Goal: Information Seeking & Learning: Check status

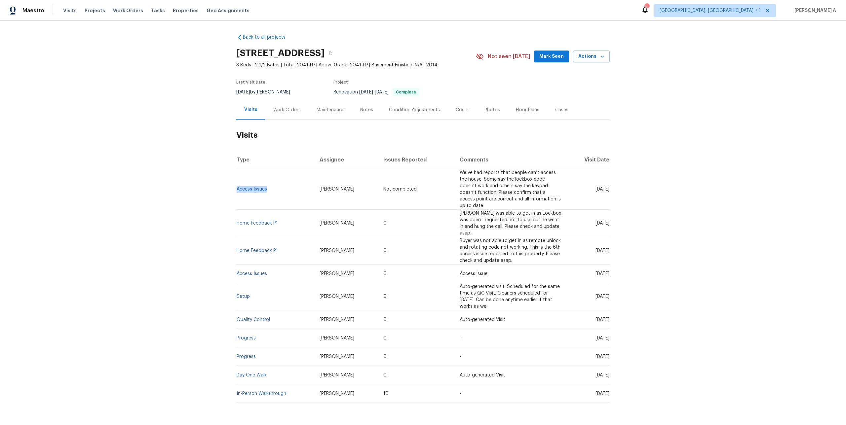
drag, startPoint x: 268, startPoint y: 186, endPoint x: 236, endPoint y: 184, distance: 31.4
click at [236, 184] on td "Access Issues" at bounding box center [275, 189] width 78 height 41
copy link "Access Issues"
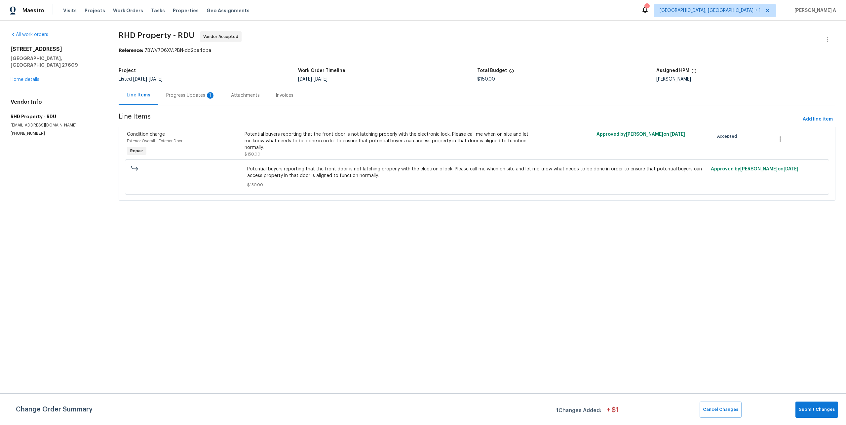
click at [184, 96] on div "Progress Updates 1" at bounding box center [190, 95] width 49 height 7
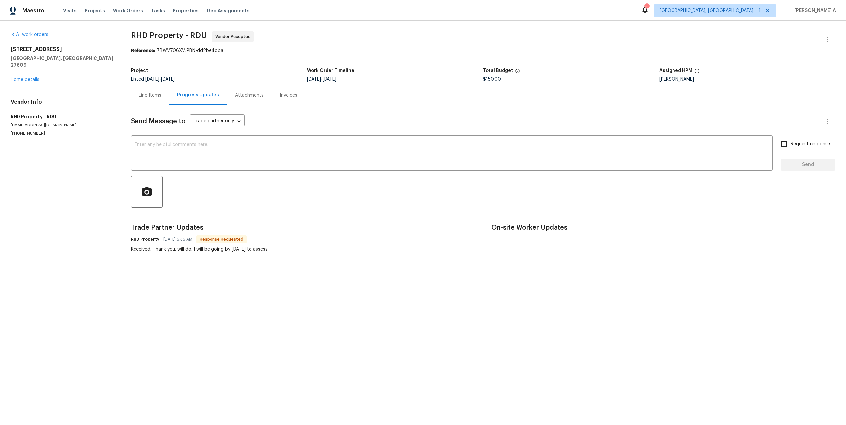
click at [148, 100] on div "Line Items" at bounding box center [150, 95] width 38 height 19
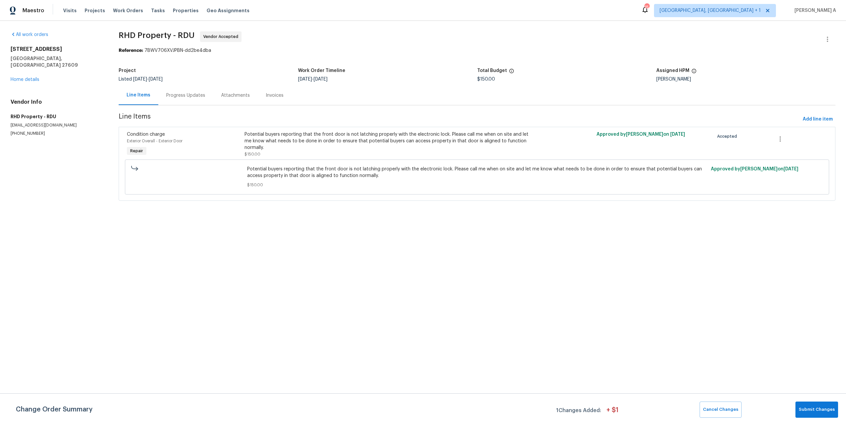
click at [183, 97] on div "Progress Updates" at bounding box center [185, 95] width 39 height 7
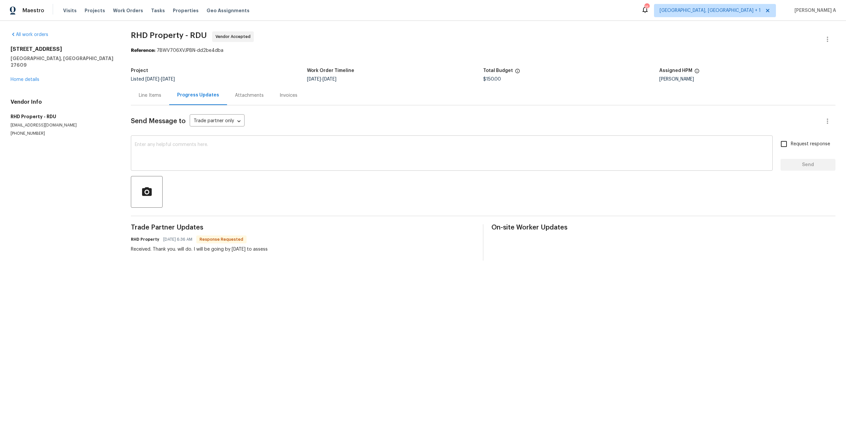
click at [205, 171] on div "x ​" at bounding box center [451, 154] width 641 height 34
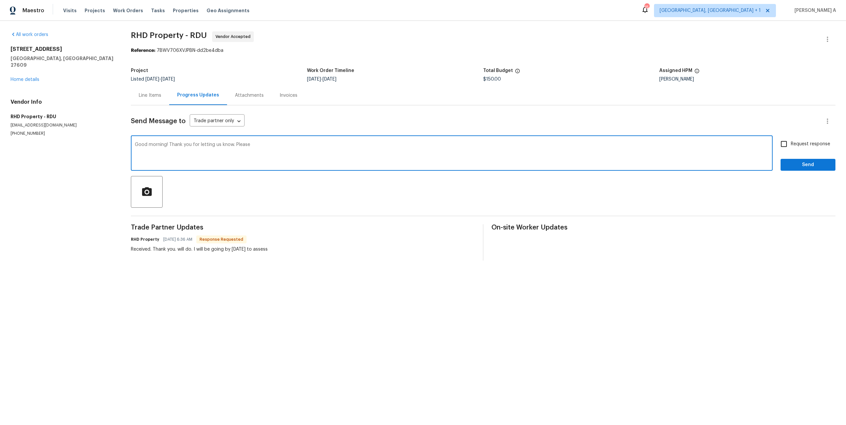
drag, startPoint x: 234, startPoint y: 146, endPoint x: 258, endPoint y: 146, distance: 23.8
click at [258, 146] on textarea "Good morning! Thank you for letting us know. Please" at bounding box center [451, 153] width 633 height 23
click at [0, 0] on span "update." at bounding box center [0, 0] width 0 height 0
click at [0, 0] on qb-div "Remove the comma update , if" at bounding box center [0, 0] width 0 height 0
drag, startPoint x: 298, startPoint y: 145, endPoint x: 235, endPoint y: 145, distance: 62.1
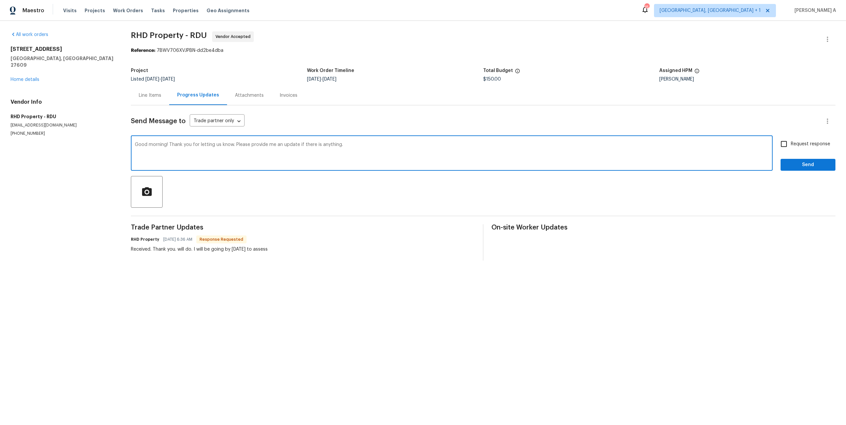
click at [235, 145] on textarea "Good morning! Thank you for letting us know. Please provide me an update if the…" at bounding box center [451, 153] width 633 height 23
click at [287, 143] on textarea "Good morning! Thank you for letting us know. if there is anything." at bounding box center [451, 153] width 633 height 23
paste textarea "Please provide me an update"
click at [279, 145] on textarea "Good morning! Thank you for letting us know. if there is anything. Please provi…" at bounding box center [451, 153] width 633 height 23
click at [351, 142] on textarea "Good morning! Thank you for letting us know. if there is anything. please provi…" at bounding box center [451, 153] width 633 height 23
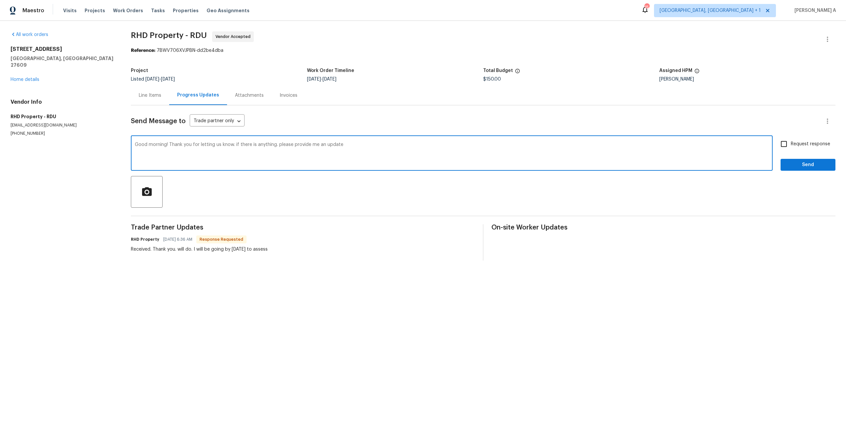
click at [349, 147] on textarea "Good morning! Thank you for letting us know. if there is anything. please provi…" at bounding box center [451, 153] width 633 height 23
type textarea "Good morning! Thank you for letting us know. if there is anything. please provi…"
drag, startPoint x: 794, startPoint y: 148, endPoint x: 795, endPoint y: 154, distance: 6.4
click at [794, 148] on span "Request response" at bounding box center [809, 144] width 39 height 7
click at [790, 148] on input "Request response" at bounding box center [784, 144] width 14 height 14
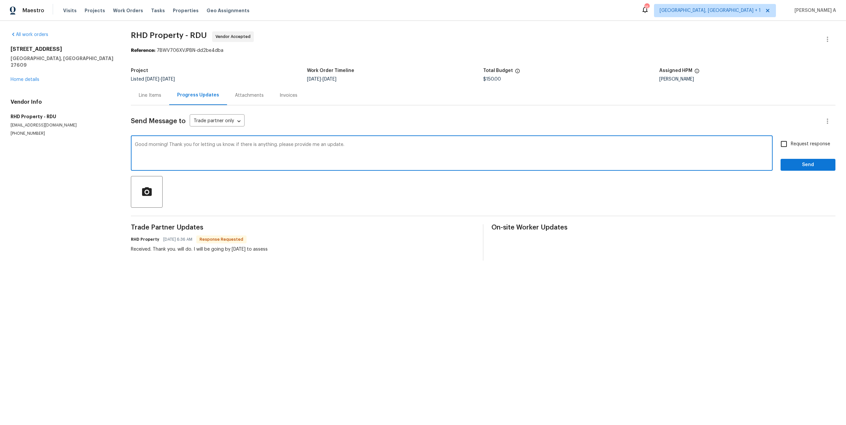
checkbox input "true"
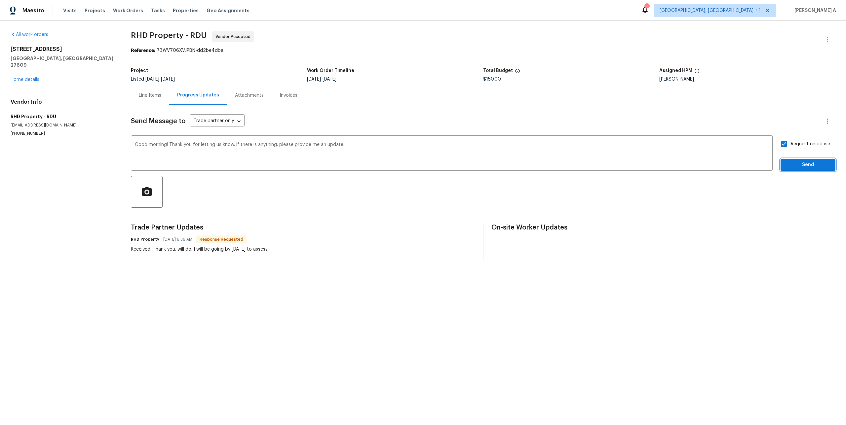
click at [798, 163] on span "Send" at bounding box center [807, 165] width 44 height 8
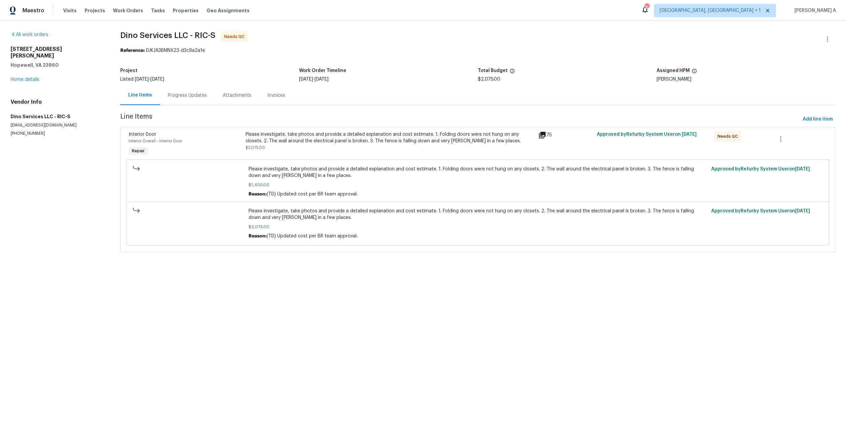
click at [406, 143] on div "Please investigate, take photos and provide a detailed explanation and cost est…" at bounding box center [389, 137] width 289 height 13
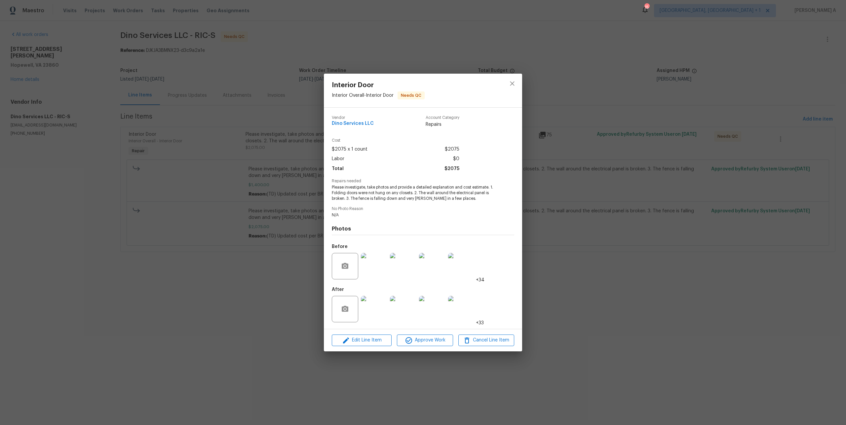
click at [288, 231] on div "Interior Door Interior Overall - Interior Door Needs QC Vendor Dino Services LL…" at bounding box center [423, 212] width 846 height 425
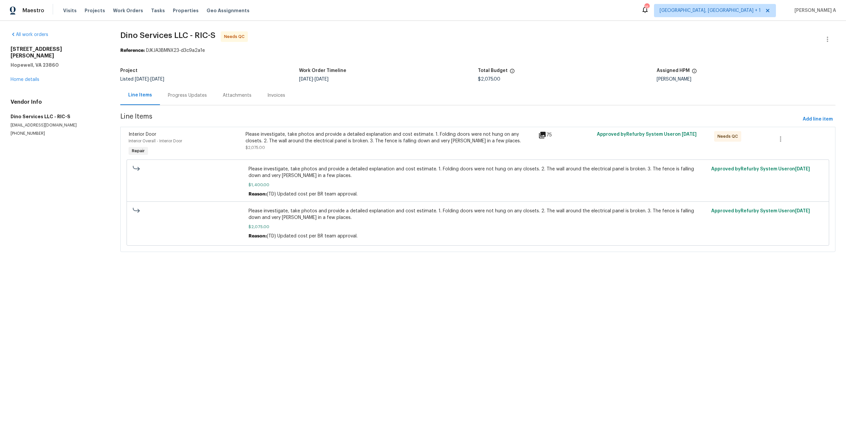
click at [193, 97] on div "Progress Updates" at bounding box center [187, 95] width 39 height 7
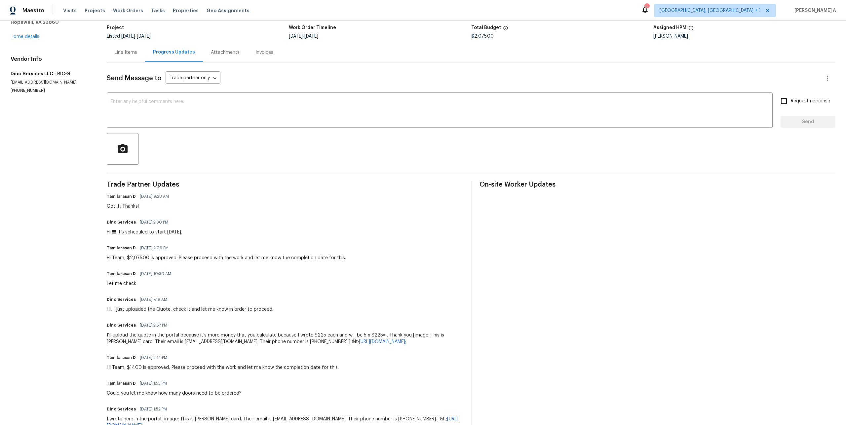
scroll to position [37, 0]
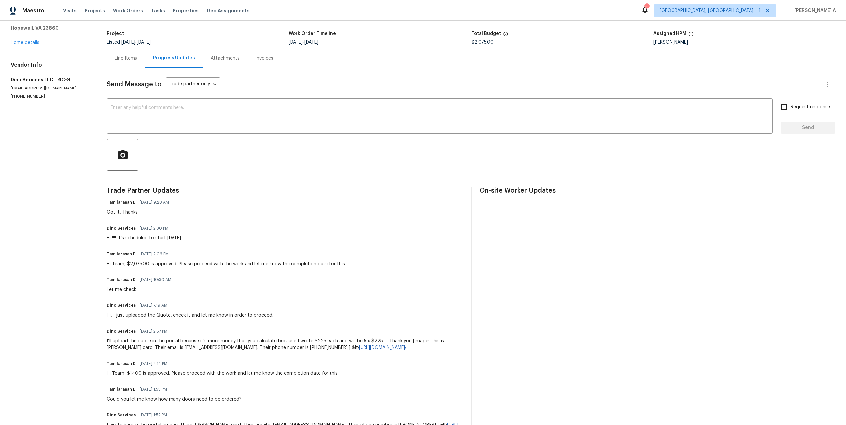
click at [117, 80] on div "Send Message to Trade partner only Trade partner only ​" at bounding box center [463, 84] width 712 height 16
click at [117, 63] on div "Line Items" at bounding box center [126, 58] width 38 height 19
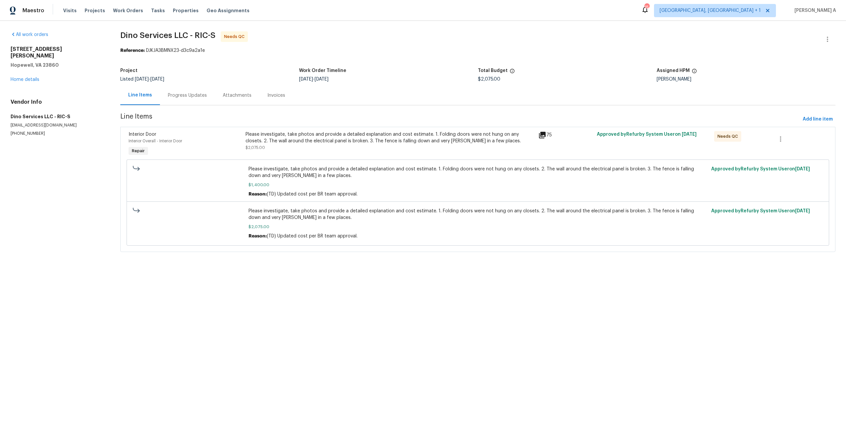
click at [299, 143] on div "Please investigate, take photos and provide a detailed explanation and cost est…" at bounding box center [389, 137] width 289 height 13
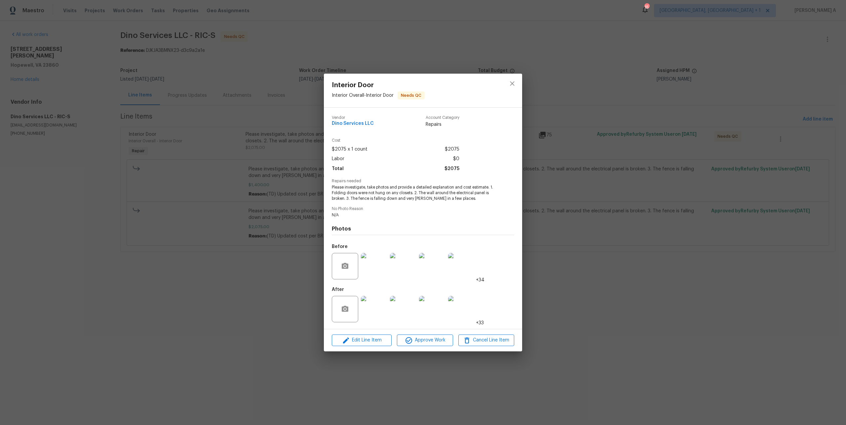
click at [377, 314] on img at bounding box center [374, 309] width 26 height 26
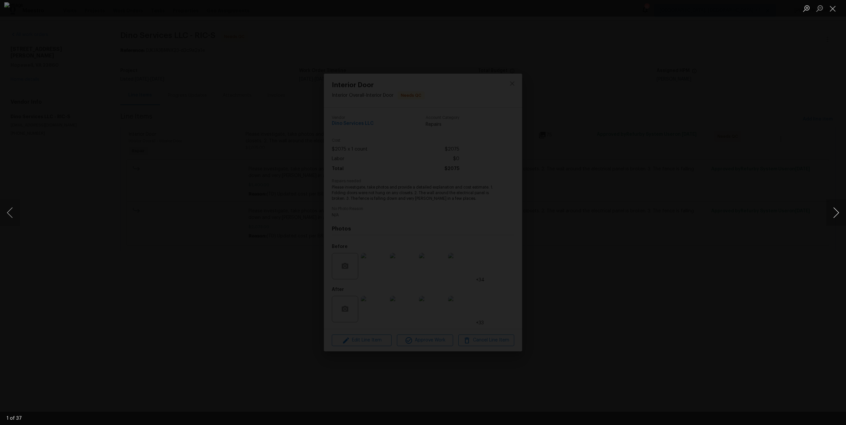
click at [841, 210] on button "Next image" at bounding box center [836, 212] width 20 height 26
click at [841, 209] on button "Next image" at bounding box center [836, 212] width 20 height 26
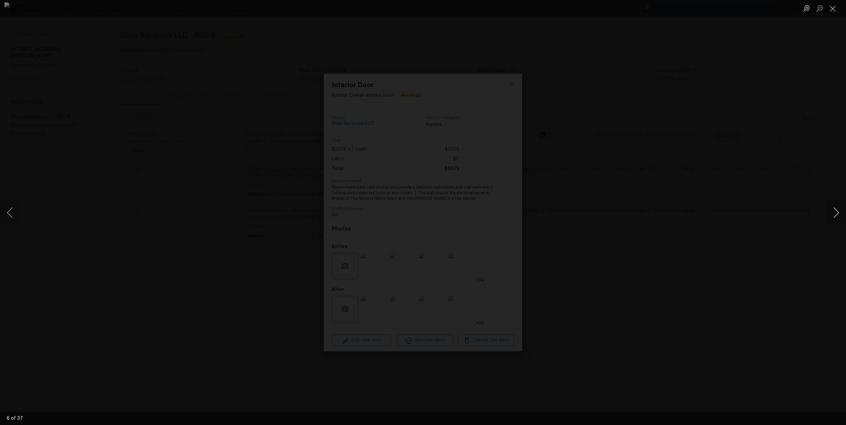
click at [841, 209] on button "Next image" at bounding box center [836, 212] width 20 height 26
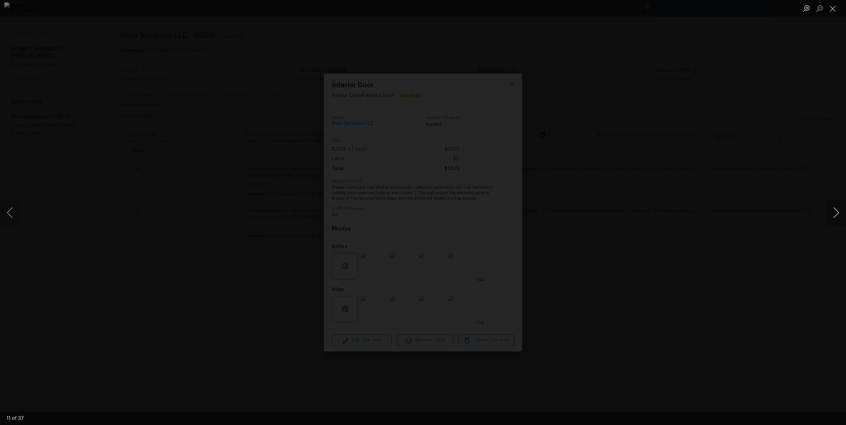
click at [841, 209] on button "Next image" at bounding box center [836, 212] width 20 height 26
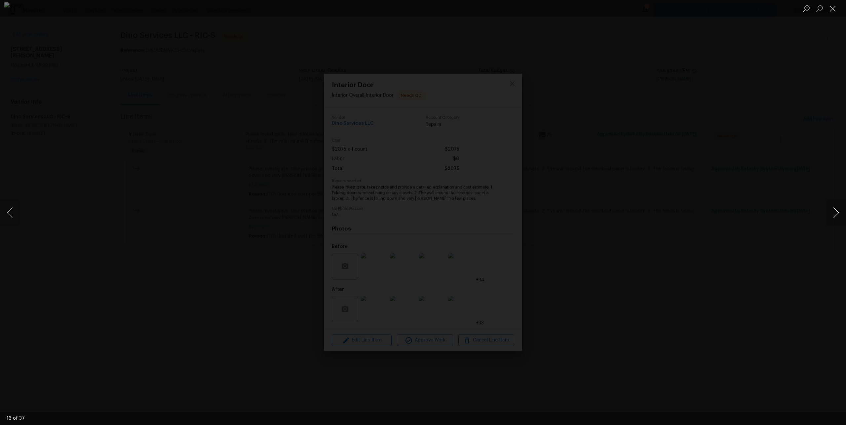
click at [841, 209] on button "Next image" at bounding box center [836, 212] width 20 height 26
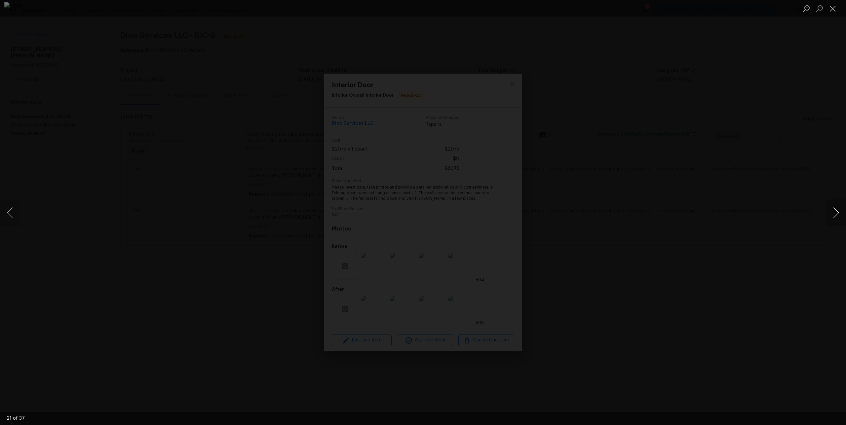
click at [841, 209] on button "Next image" at bounding box center [836, 212] width 20 height 26
click at [714, 164] on div "Lightbox" at bounding box center [423, 212] width 846 height 425
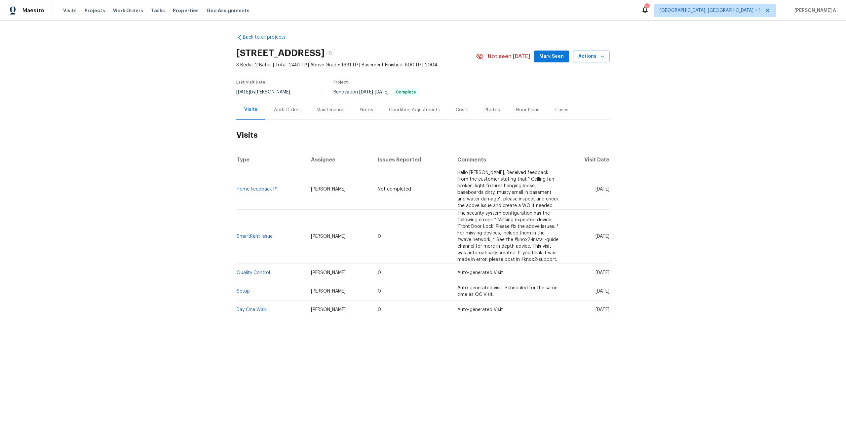
click at [283, 117] on div "Work Orders" at bounding box center [286, 109] width 43 height 19
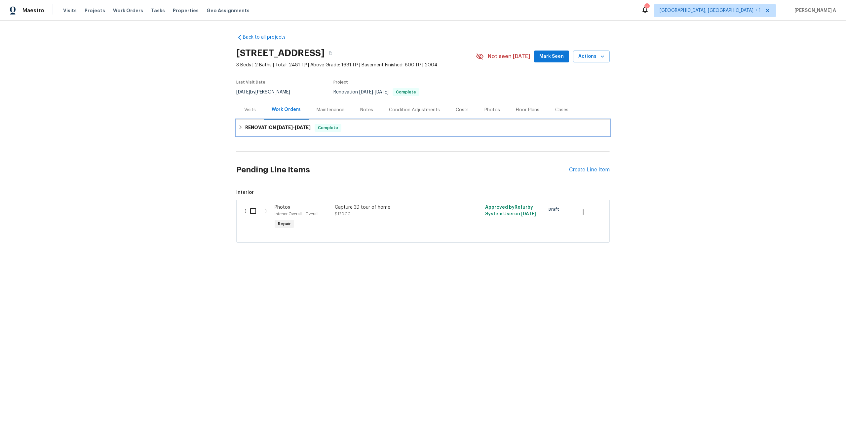
click at [256, 123] on div "RENOVATION 7/10/25 - 7/21/25 Complete" at bounding box center [422, 128] width 373 height 16
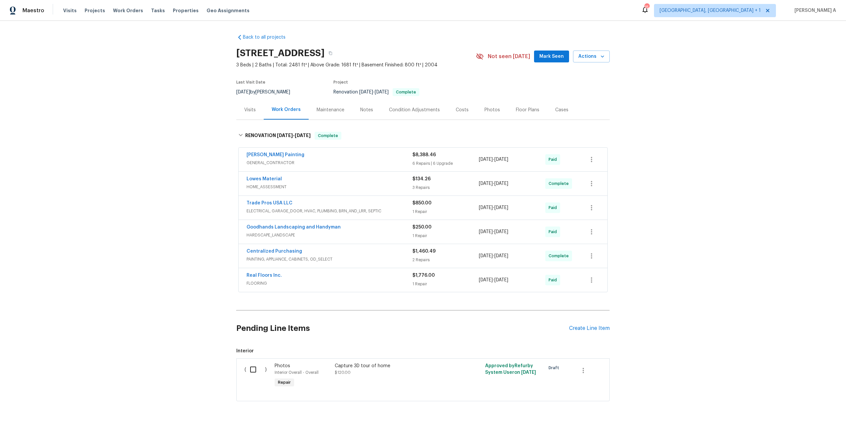
click at [254, 116] on div "Visits" at bounding box center [249, 109] width 27 height 19
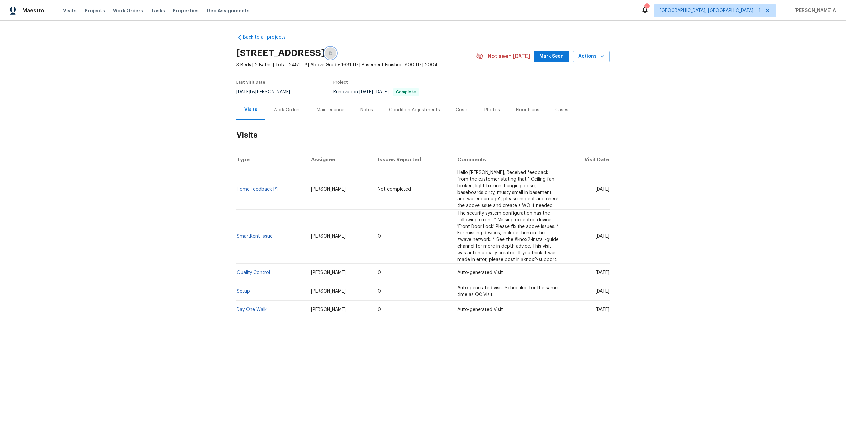
click at [332, 54] on icon "button" at bounding box center [330, 53] width 4 height 4
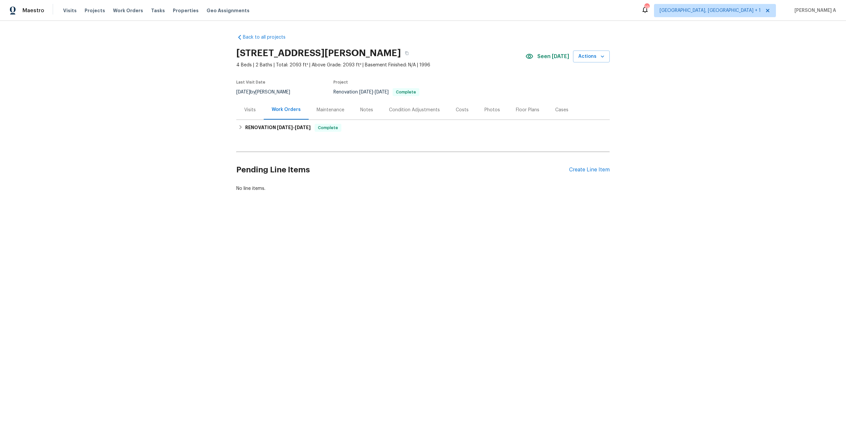
click at [246, 106] on div "Visits" at bounding box center [249, 109] width 27 height 19
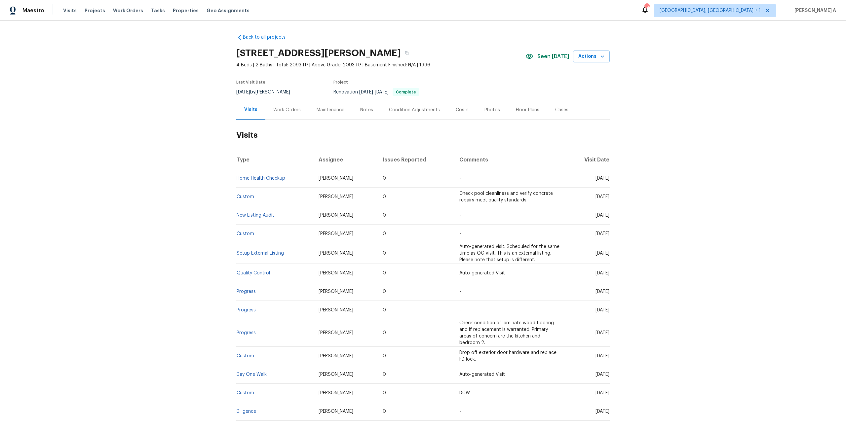
click at [281, 115] on div "Work Orders" at bounding box center [286, 109] width 43 height 19
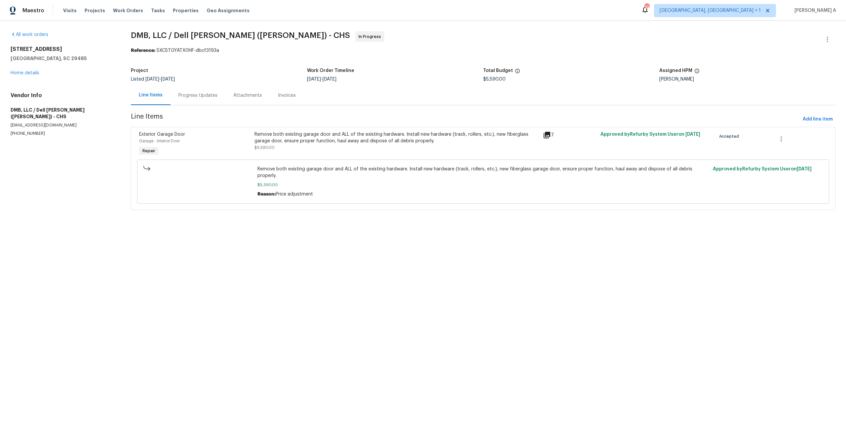
click at [190, 97] on div "Progress Updates" at bounding box center [197, 95] width 39 height 7
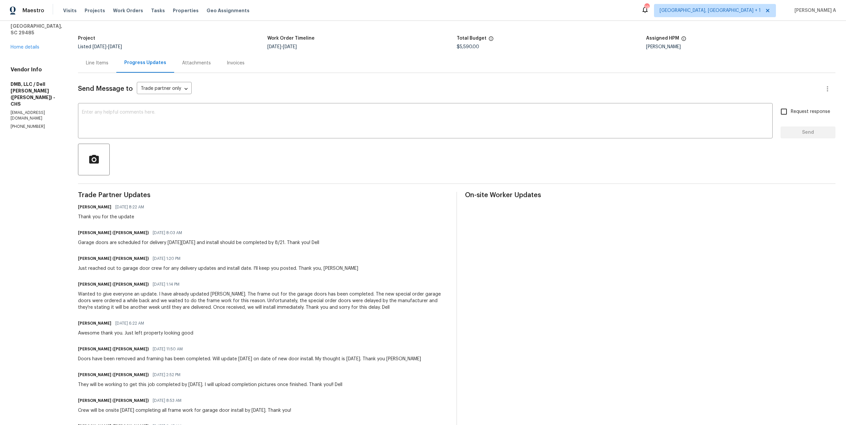
scroll to position [42, 0]
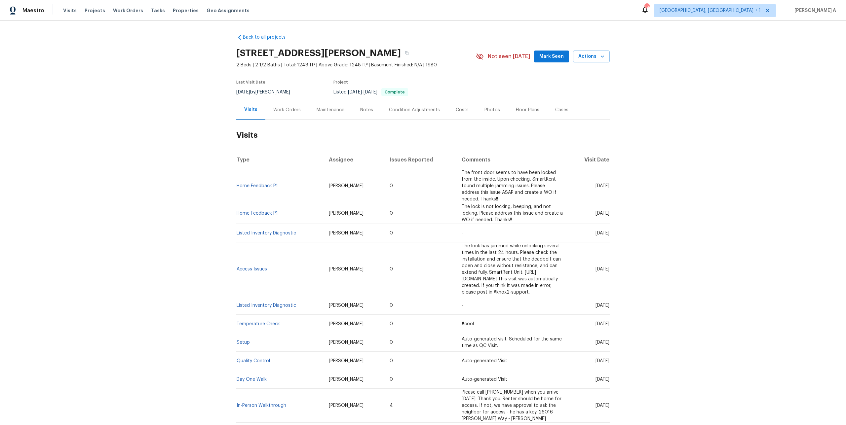
click at [284, 104] on div "Work Orders" at bounding box center [286, 109] width 43 height 19
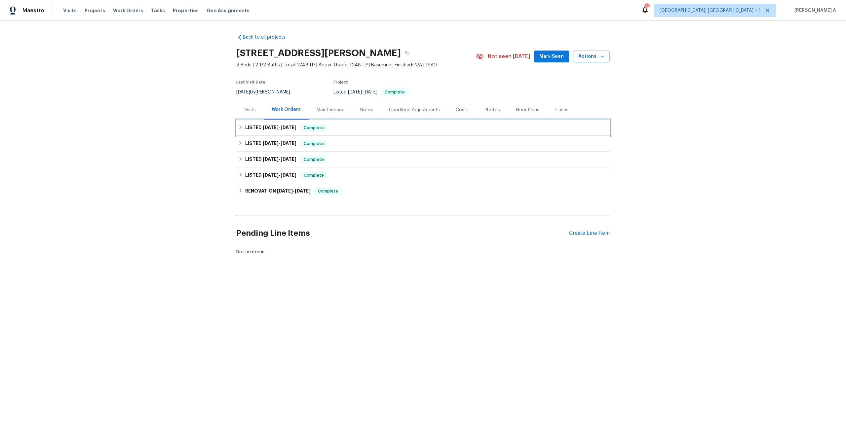
click at [286, 124] on h6 "LISTED [DATE] - [DATE]" at bounding box center [270, 128] width 51 height 8
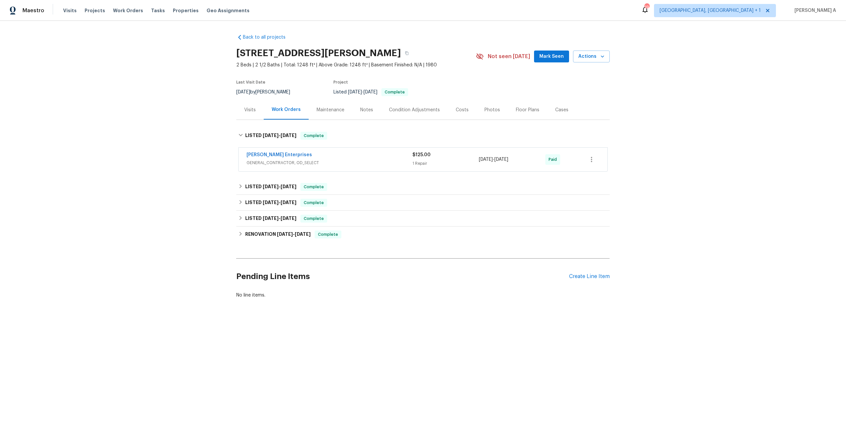
click at [301, 157] on div "[PERSON_NAME] Enterprises" at bounding box center [329, 156] width 166 height 8
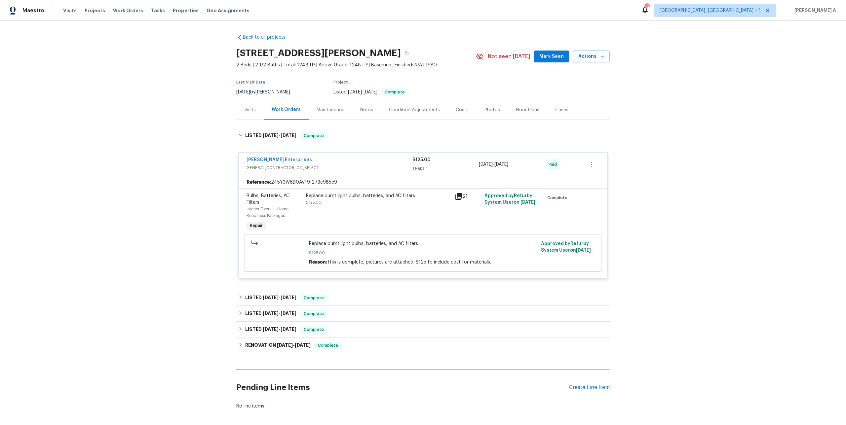
click at [323, 160] on div "Nordman Enterprises" at bounding box center [329, 161] width 166 height 8
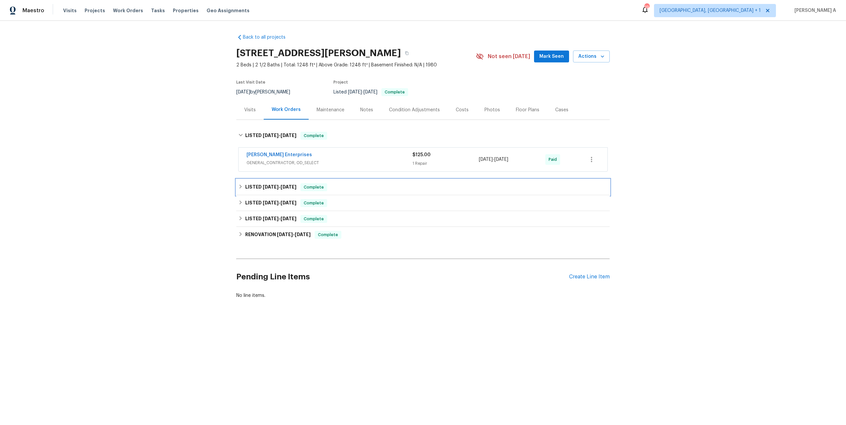
click at [320, 185] on span "Complete" at bounding box center [313, 187] width 25 height 7
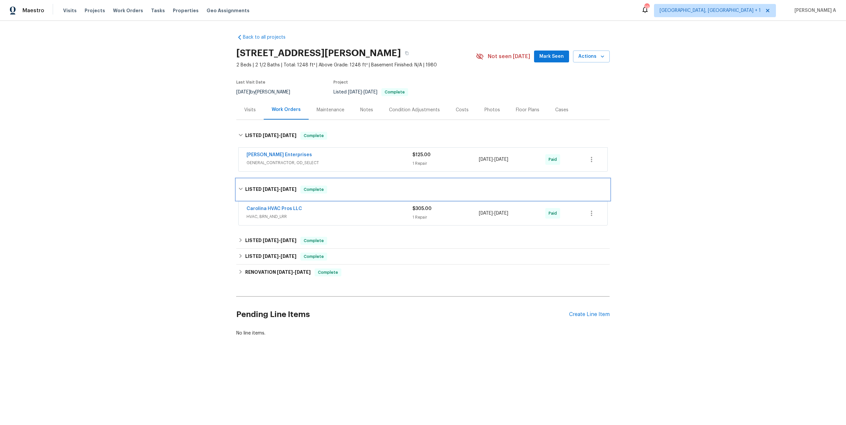
click at [323, 189] on span "Complete" at bounding box center [313, 189] width 25 height 7
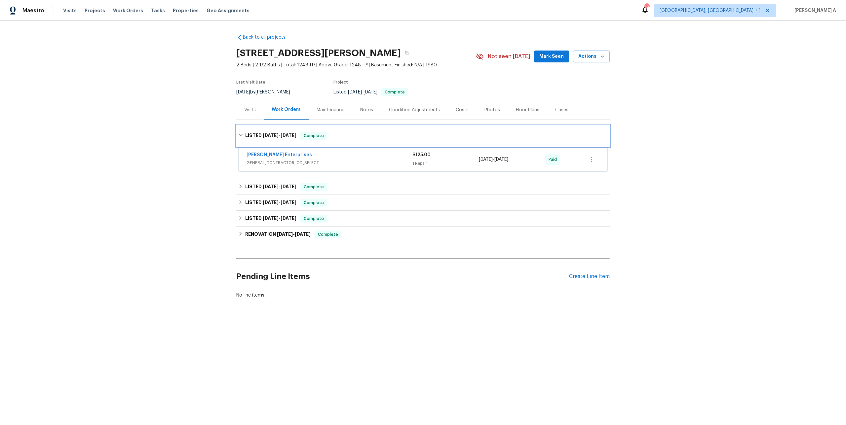
click at [310, 141] on div "LISTED 7/15/25 - 7/17/25 Complete" at bounding box center [422, 135] width 373 height 21
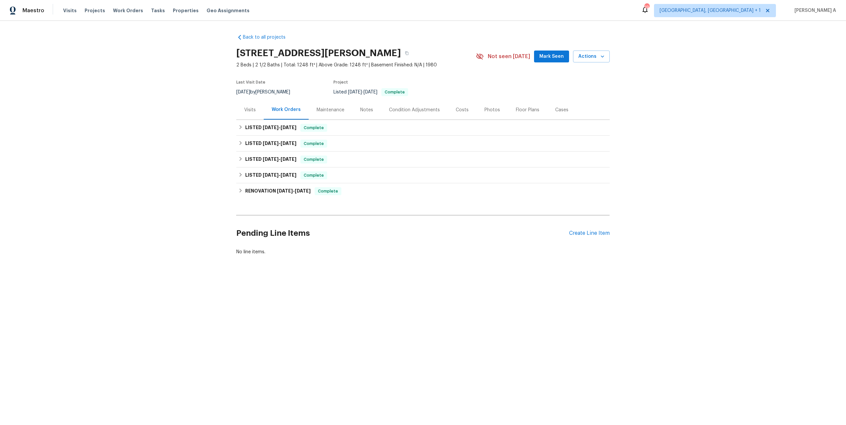
click at [242, 105] on div "Visits" at bounding box center [249, 109] width 27 height 19
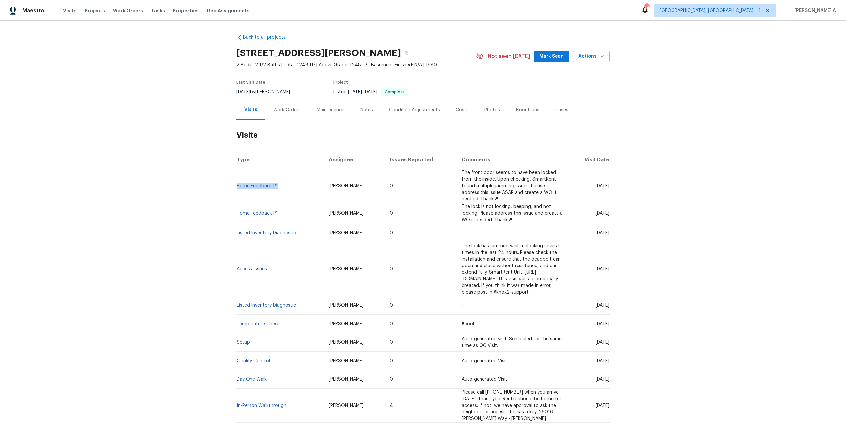
drag, startPoint x: 281, startPoint y: 182, endPoint x: 237, endPoint y: 182, distance: 43.6
click at [237, 182] on td "Home Feedback P1" at bounding box center [279, 186] width 87 height 34
copy link "Home Feedback P1"
click at [287, 111] on div "Work Orders" at bounding box center [286, 110] width 27 height 7
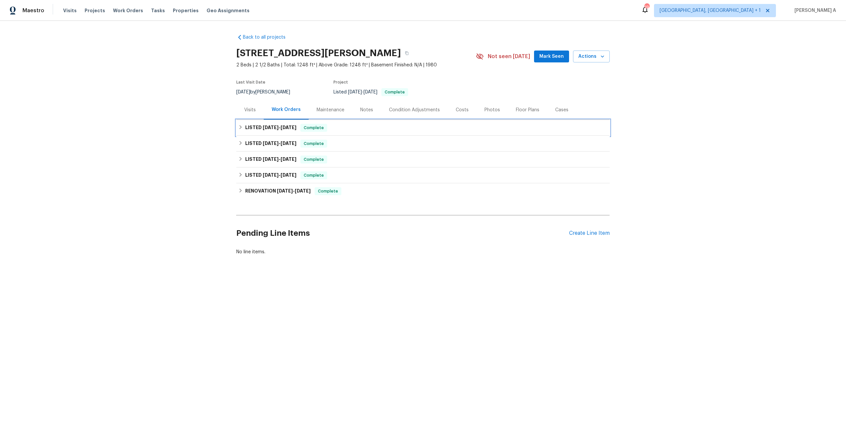
click at [289, 128] on span "7/17/25" at bounding box center [288, 127] width 16 height 5
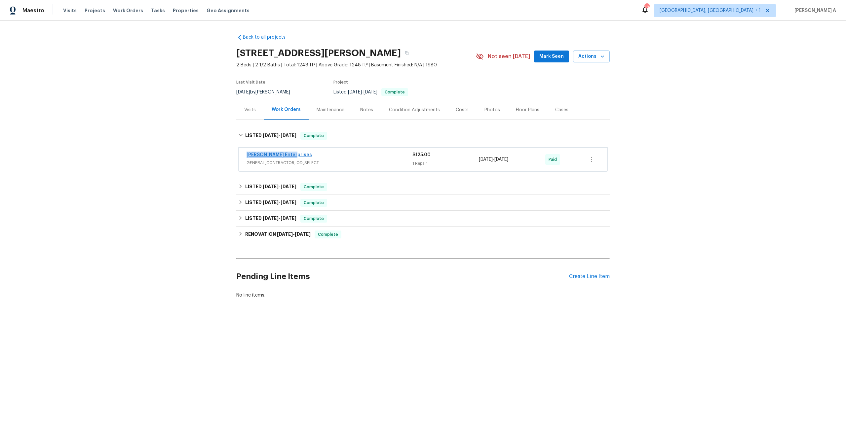
drag, startPoint x: 295, startPoint y: 155, endPoint x: 246, endPoint y: 155, distance: 48.9
click at [246, 155] on div "Nordman Enterprises" at bounding box center [329, 156] width 166 height 8
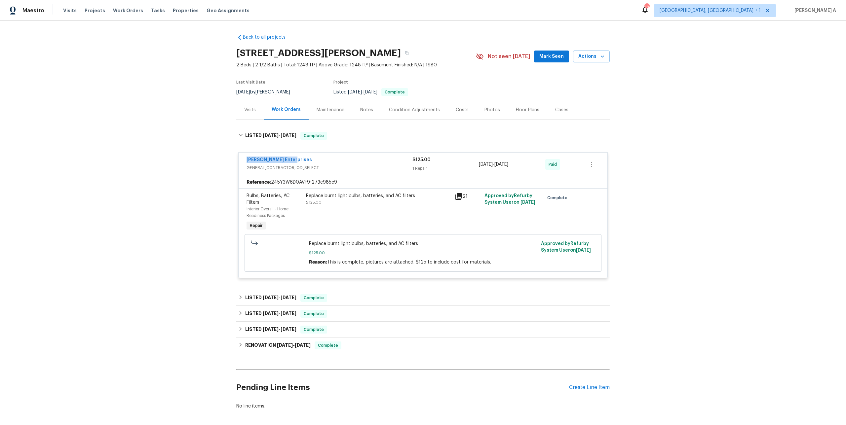
copy link "Nordman Enterprises"
click at [241, 116] on div "Visits" at bounding box center [249, 109] width 27 height 19
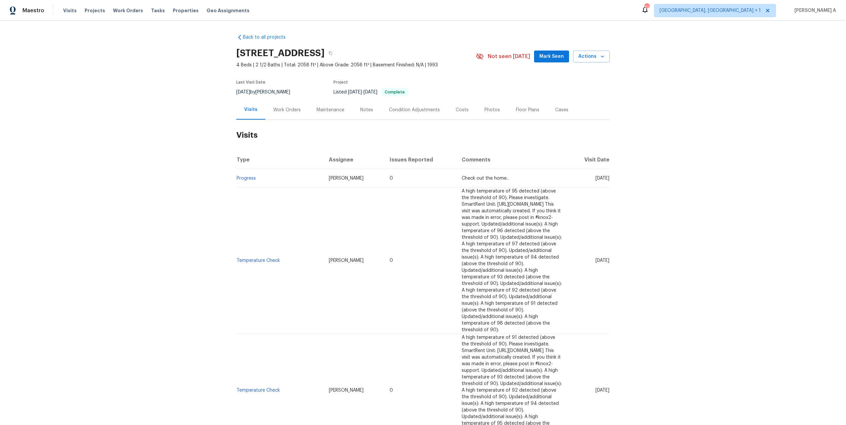
click at [271, 106] on div "Work Orders" at bounding box center [286, 109] width 43 height 19
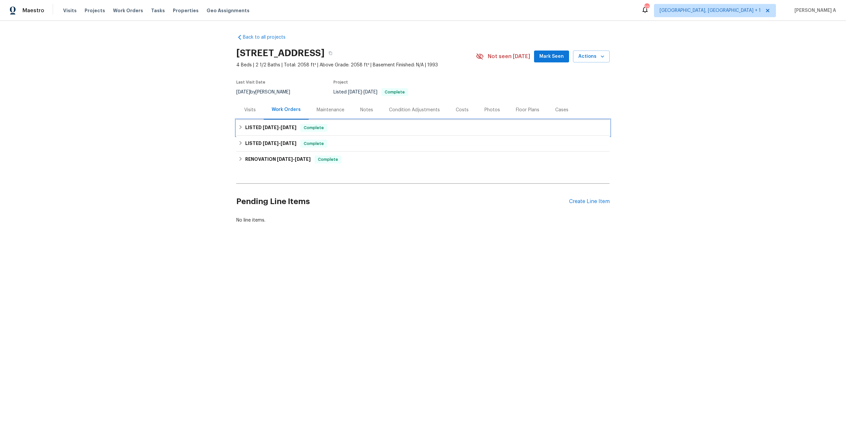
click at [269, 130] on h6 "LISTED 5/8/25 - 7/8/25" at bounding box center [270, 128] width 51 height 8
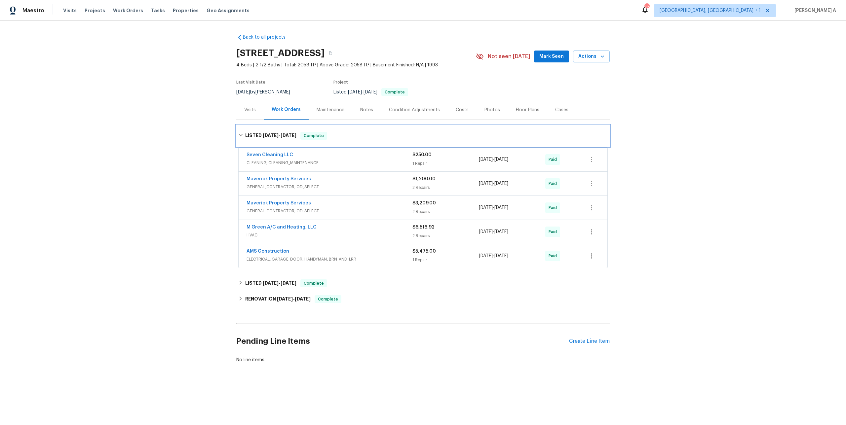
click at [269, 130] on div "LISTED 5/8/25 - 7/8/25 Complete" at bounding box center [422, 135] width 373 height 21
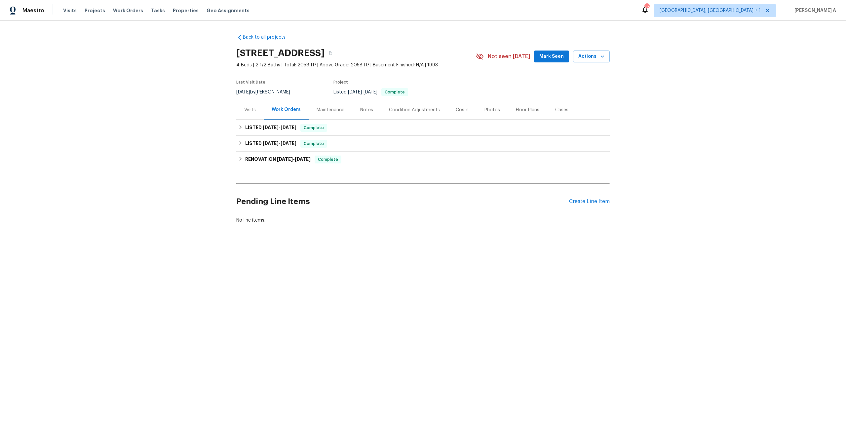
click at [242, 107] on div "Visits" at bounding box center [249, 109] width 27 height 19
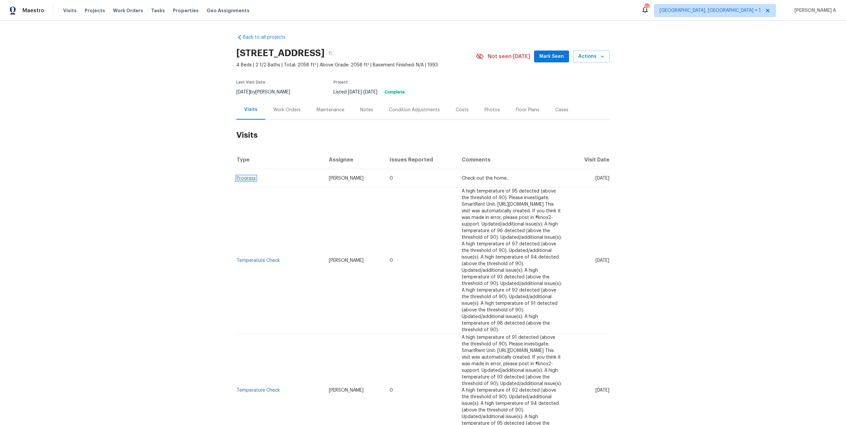
click at [251, 176] on link "Progress" at bounding box center [245, 178] width 19 height 5
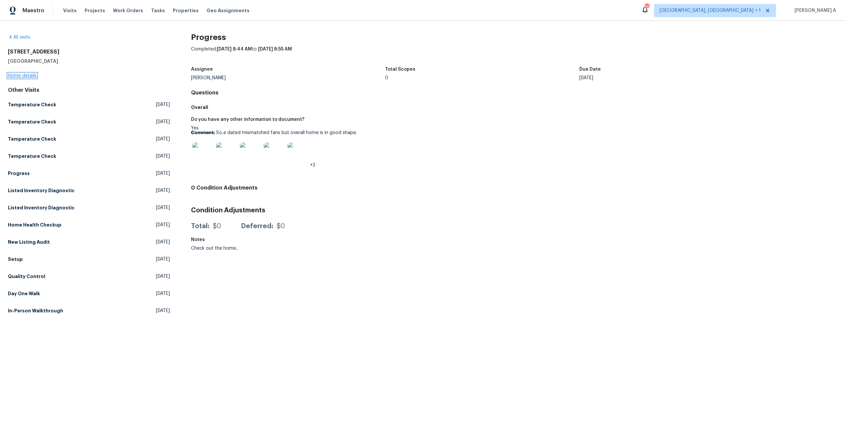
click at [28, 76] on link "Home details" at bounding box center [22, 75] width 29 height 5
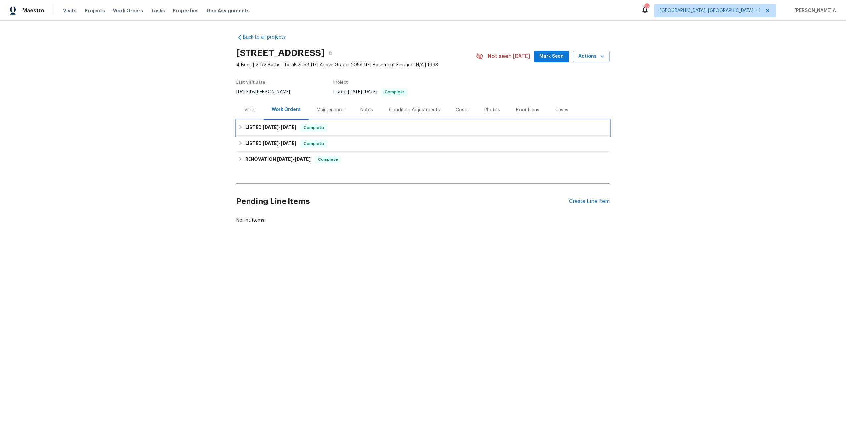
click at [306, 128] on span "Complete" at bounding box center [313, 128] width 25 height 7
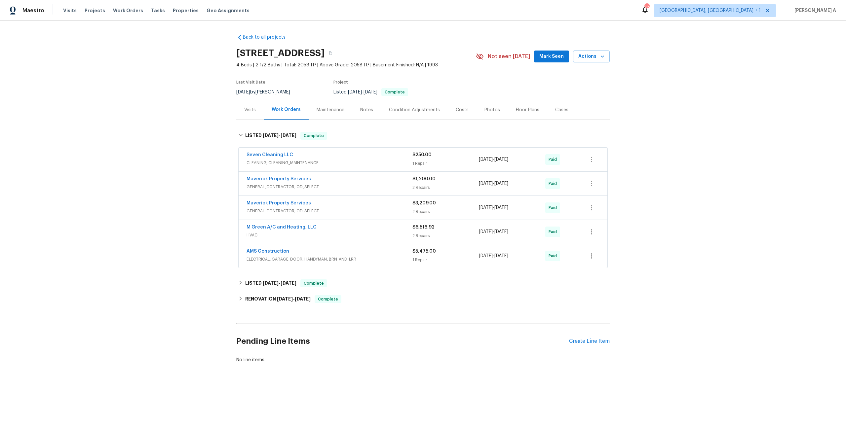
click at [367, 213] on span "GENERAL_CONTRACTOR, OD_SELECT" at bounding box center [329, 211] width 166 height 7
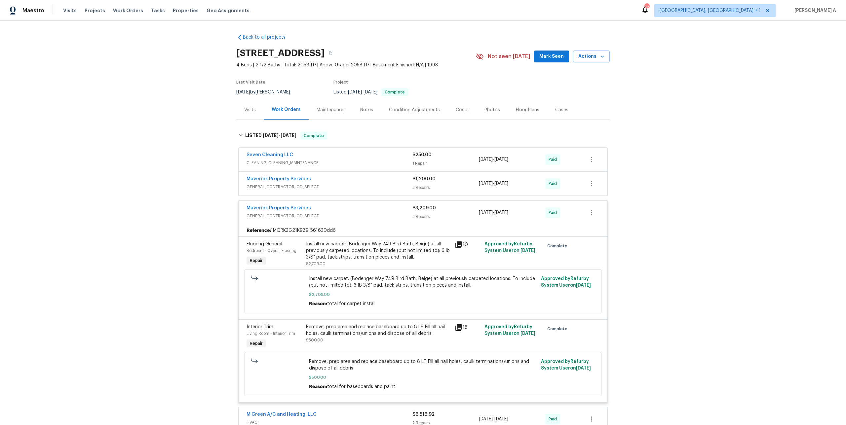
click at [367, 213] on span "GENERAL_CONTRACTOR, OD_SELECT" at bounding box center [329, 216] width 166 height 7
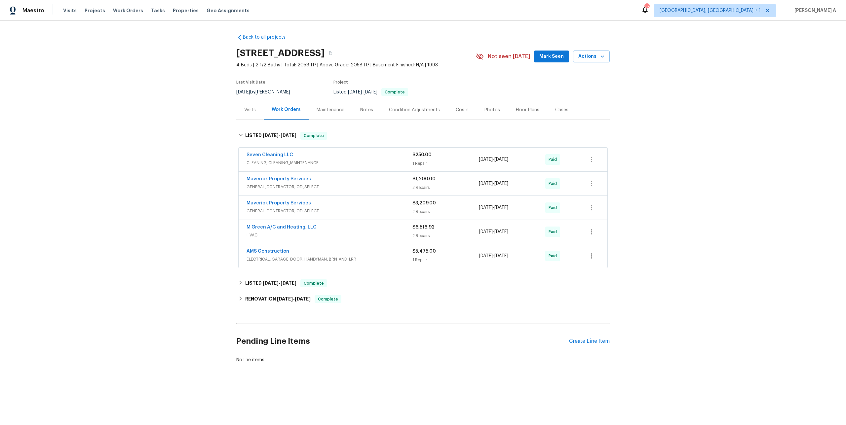
click at [343, 184] on span "GENERAL_CONTRACTOR, OD_SELECT" at bounding box center [329, 187] width 166 height 7
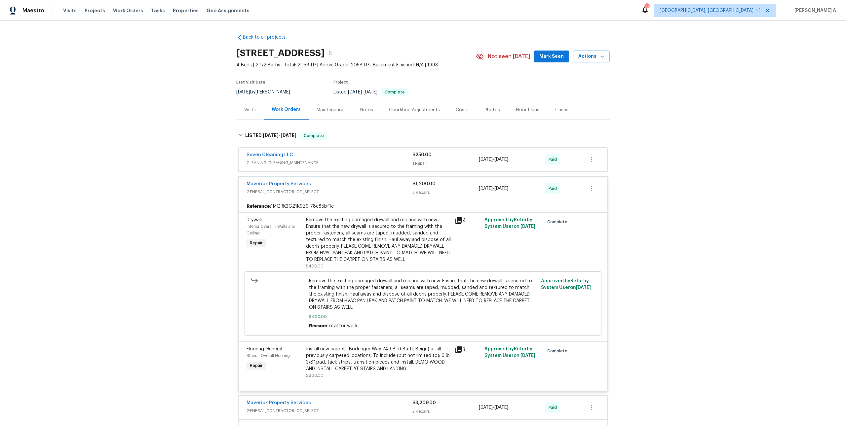
click at [383, 230] on div "Remove the existing damaged drywall and replace with new. Ensure that the new d…" at bounding box center [378, 240] width 145 height 46
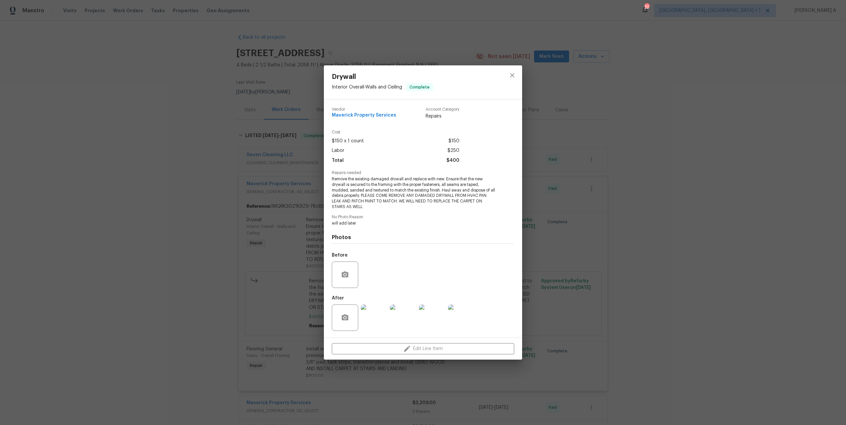
click at [381, 326] on img at bounding box center [374, 318] width 26 height 26
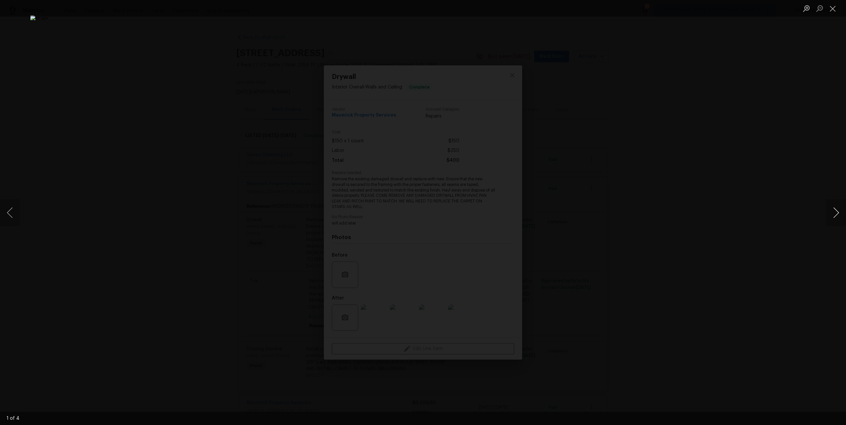
click at [836, 211] on button "Next image" at bounding box center [836, 212] width 20 height 26
click at [730, 128] on div "Lightbox" at bounding box center [423, 212] width 846 height 425
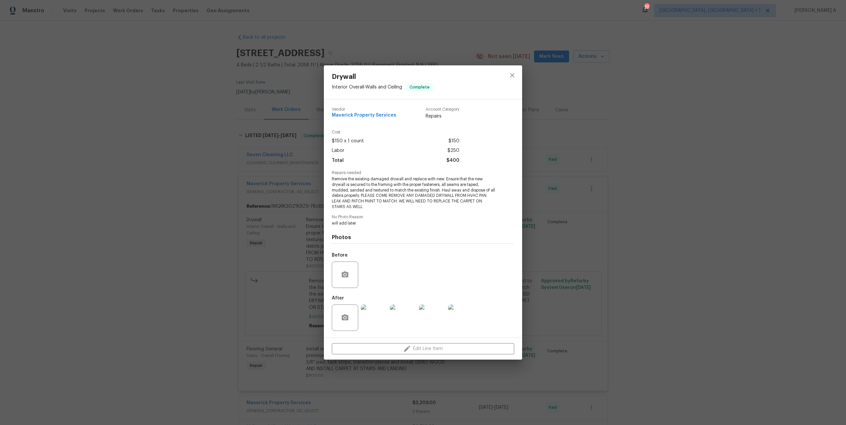
click at [627, 155] on div "Drywall Interior Overall - Walls and Ceiling Complete Vendor Maverick Property …" at bounding box center [423, 212] width 846 height 425
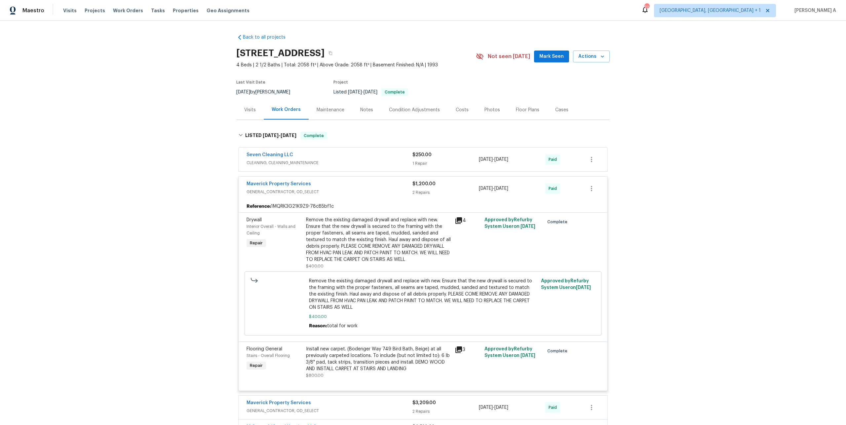
click at [404, 202] on div "Reference: 1MQRK3G21K9Z9-78c85bf1c" at bounding box center [422, 206] width 369 height 12
click at [394, 185] on div "Maverick Property Services" at bounding box center [329, 185] width 166 height 8
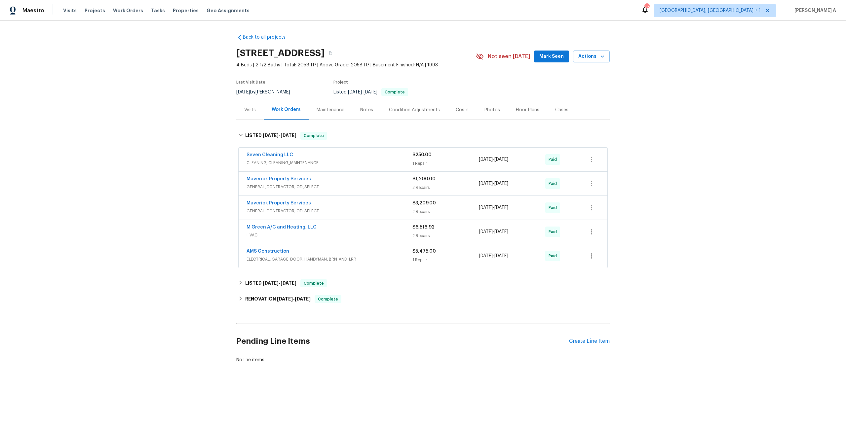
click at [255, 99] on div "Last Visit Date 8/8/2025 by Andrew Kempka Project Listed 5/8/2025 - 7/8/2025 Co…" at bounding box center [348, 88] width 224 height 24
click at [256, 108] on div "Visits" at bounding box center [249, 109] width 27 height 19
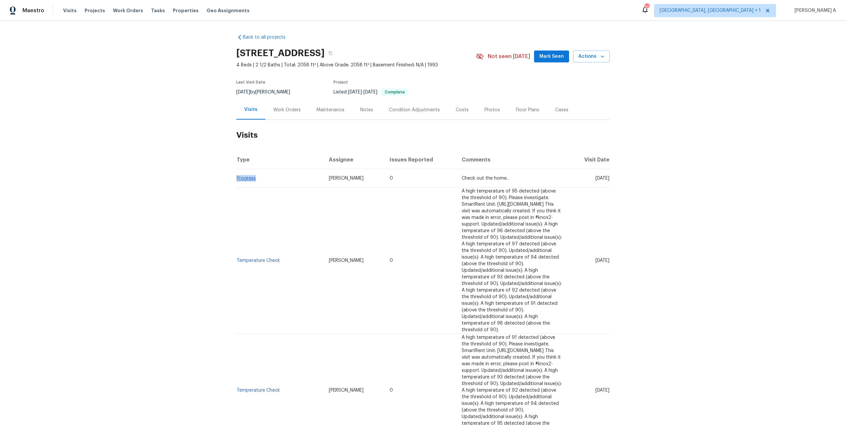
drag, startPoint x: 261, startPoint y: 180, endPoint x: 237, endPoint y: 179, distance: 24.2
click at [237, 179] on td "Progress" at bounding box center [279, 178] width 87 height 18
copy link "Progress"
click at [289, 110] on div "Work Orders" at bounding box center [286, 110] width 27 height 7
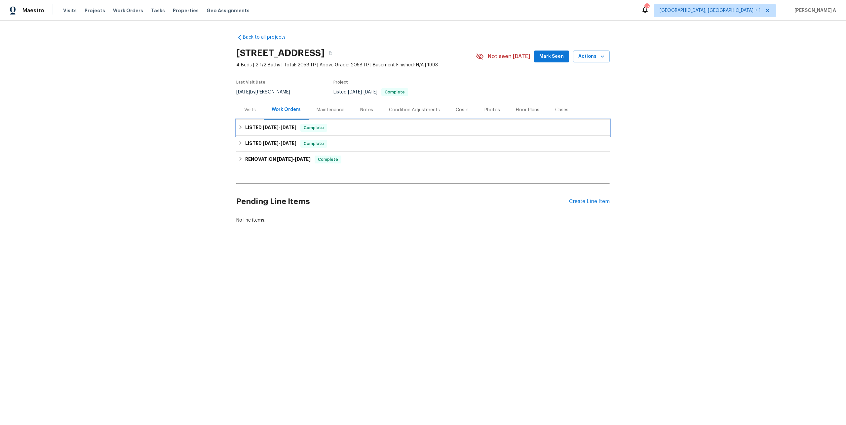
click at [294, 126] on span "7/8/25" at bounding box center [288, 127] width 16 height 5
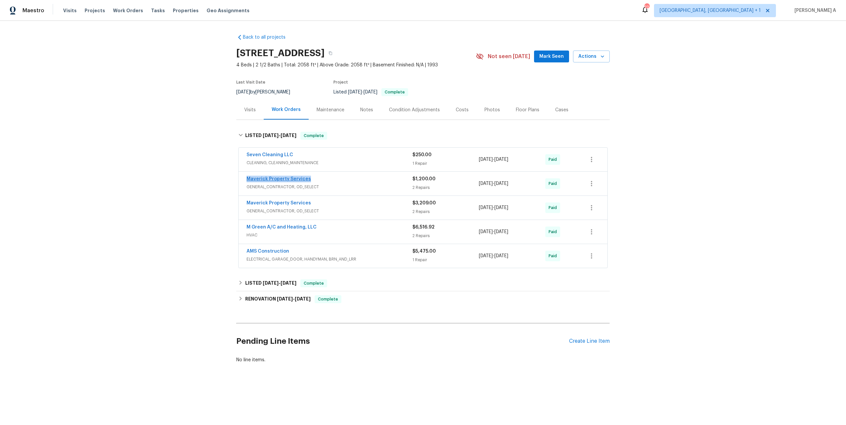
drag, startPoint x: 311, startPoint y: 181, endPoint x: 248, endPoint y: 180, distance: 63.4
click at [248, 180] on div "Maverick Property Services" at bounding box center [329, 180] width 166 height 8
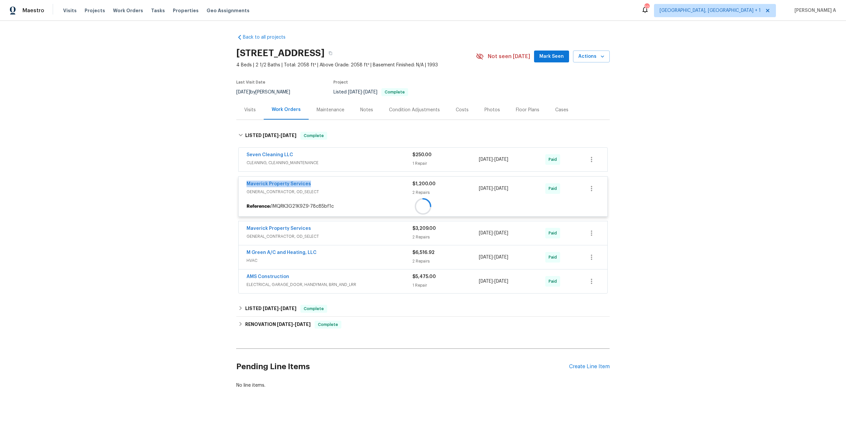
copy link "Maverick Property Services"
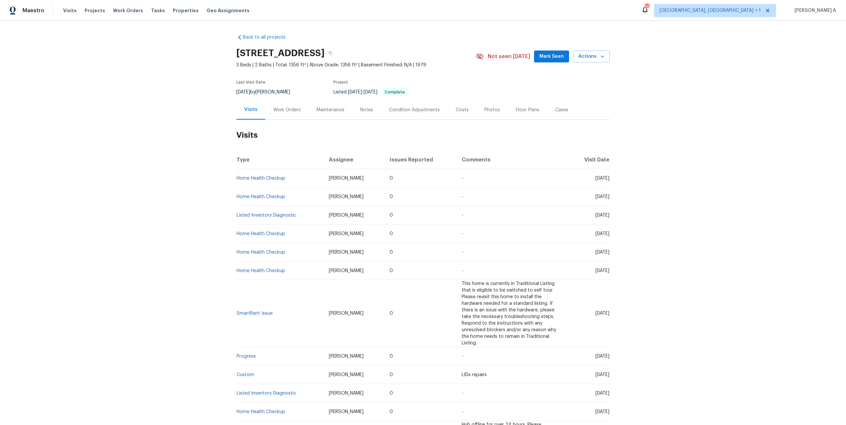
click at [277, 108] on div "Work Orders" at bounding box center [286, 110] width 27 height 7
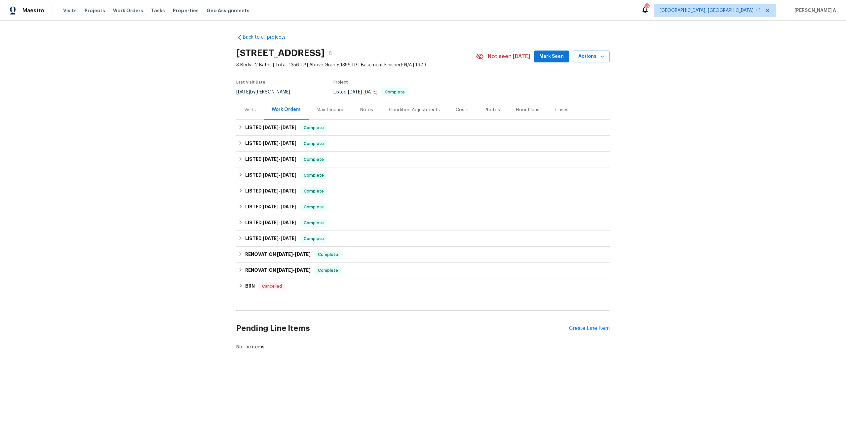
click at [261, 111] on div "Visits" at bounding box center [249, 109] width 27 height 19
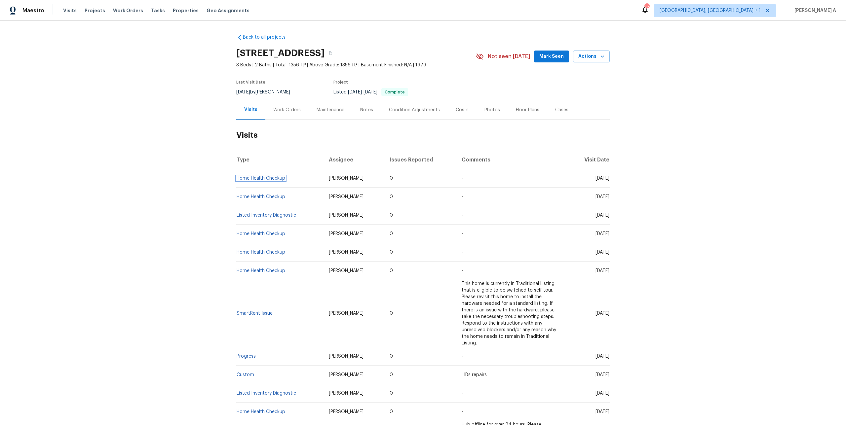
click at [264, 177] on link "Home Health Checkup" at bounding box center [260, 178] width 49 height 5
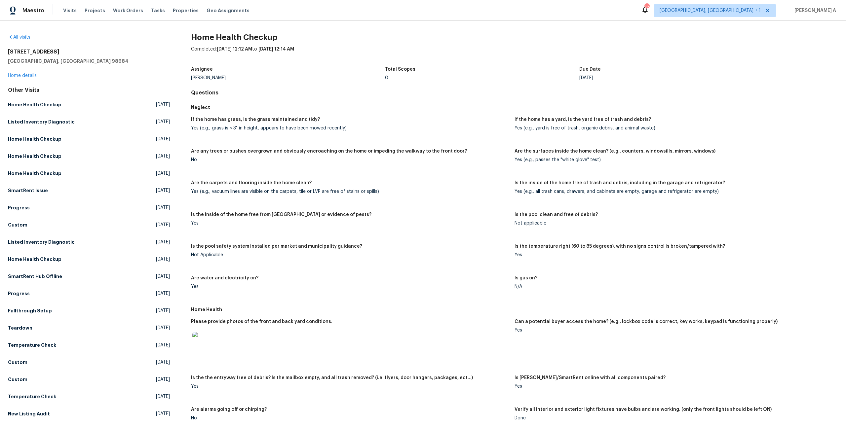
click at [301, 191] on div "Yes (e.g., vacuum lines are visible on the carpets, tile or LVP are free of sta…" at bounding box center [350, 191] width 318 height 5
click at [35, 72] on div "[STREET_ADDRESS] Home details" at bounding box center [89, 64] width 162 height 30
click at [33, 74] on link "Home details" at bounding box center [22, 75] width 29 height 5
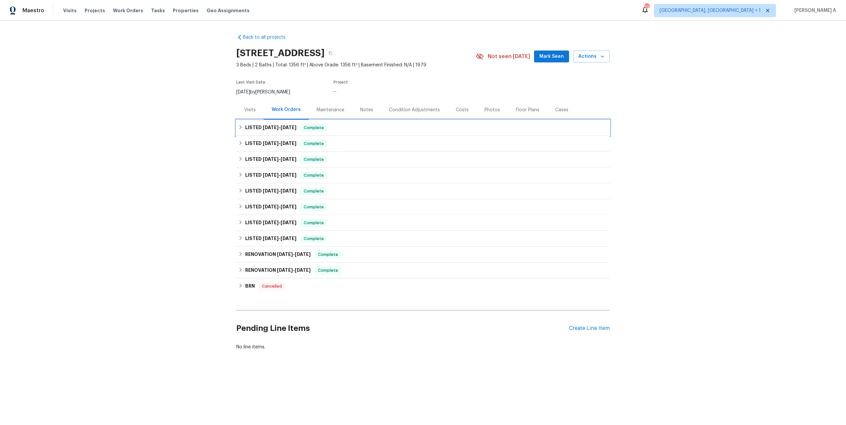
click at [304, 129] on span "Complete" at bounding box center [313, 128] width 25 height 7
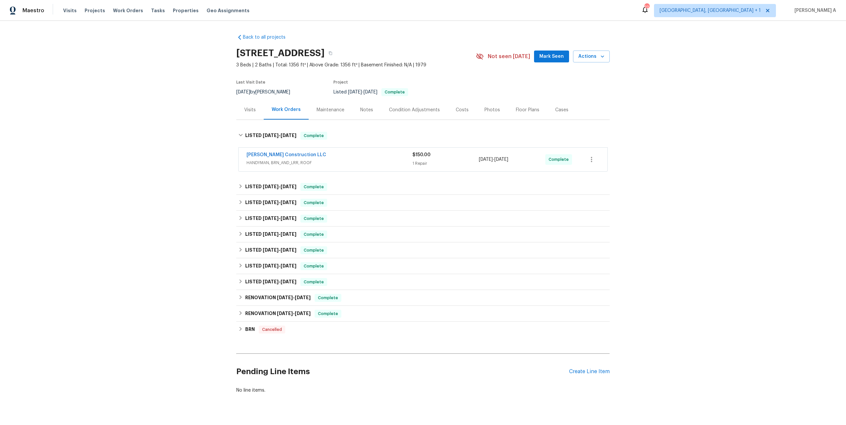
click at [319, 163] on span "HANDYMAN, BRN_AND_LRR, ROOF" at bounding box center [329, 163] width 166 height 7
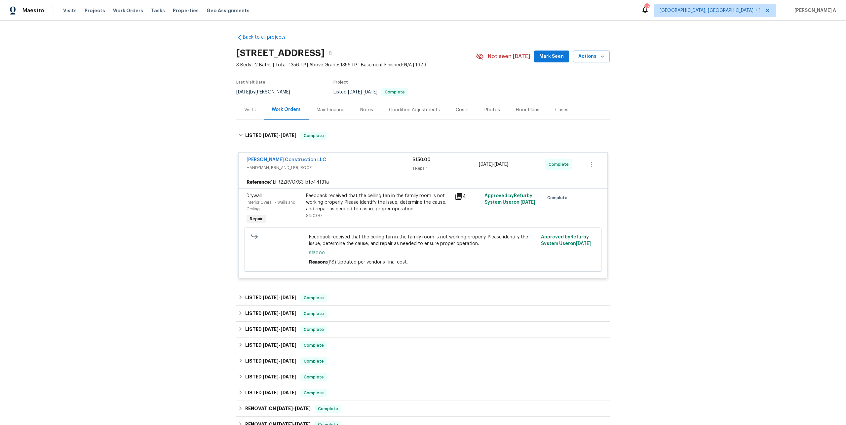
click at [320, 162] on div "Bowen Construction LLC" at bounding box center [329, 161] width 166 height 8
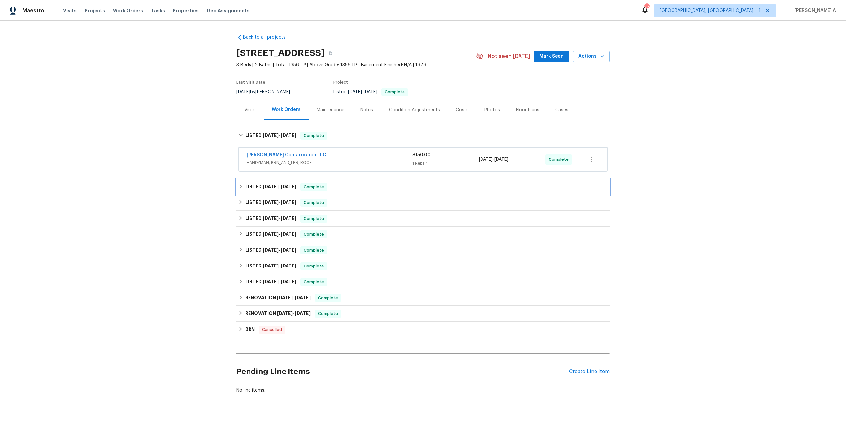
click at [314, 191] on div "LISTED 6/26/25 - 6/27/25 Complete" at bounding box center [422, 187] width 373 height 16
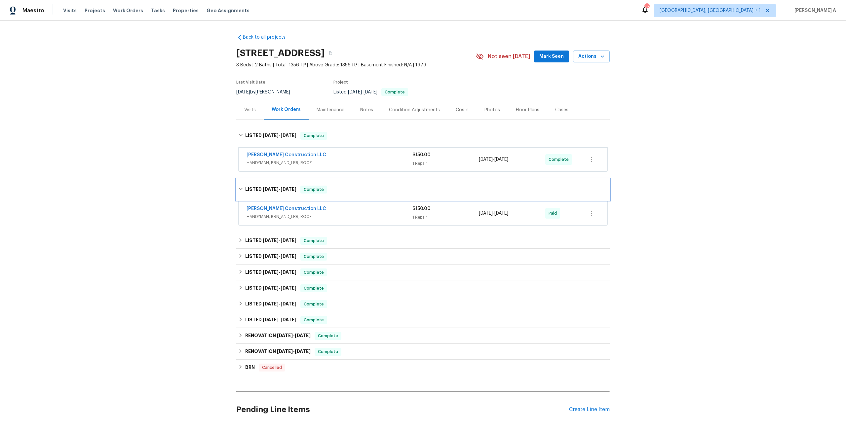
click at [318, 199] on div "LISTED 6/26/25 - 6/27/25 Complete" at bounding box center [422, 189] width 373 height 21
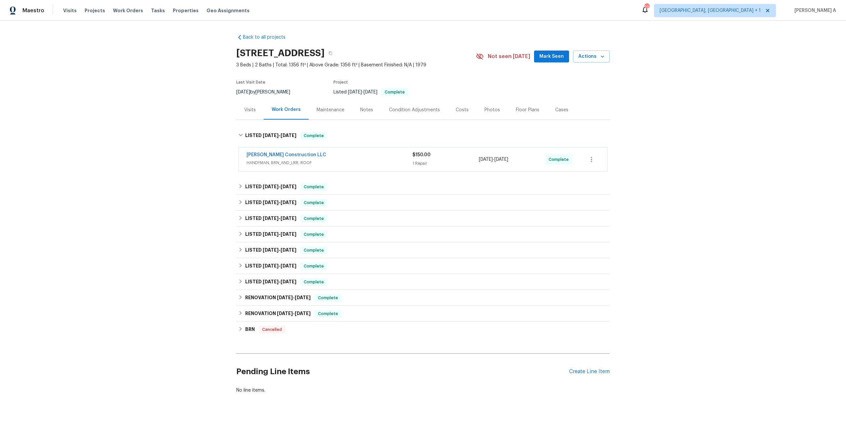
click at [253, 111] on div "Visits" at bounding box center [250, 110] width 12 height 7
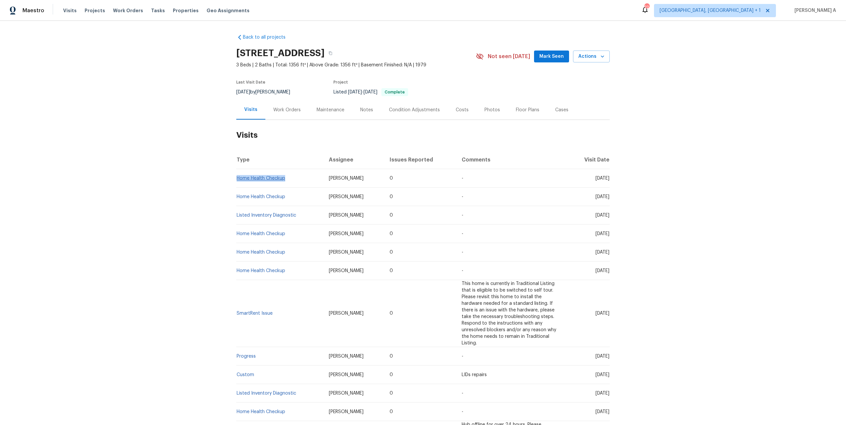
drag, startPoint x: 288, startPoint y: 178, endPoint x: 236, endPoint y: 176, distance: 51.9
click at [236, 176] on td "Home Health Checkup" at bounding box center [279, 178] width 87 height 18
copy link "Home Health Checkup"
click at [279, 114] on div "Work Orders" at bounding box center [286, 109] width 43 height 19
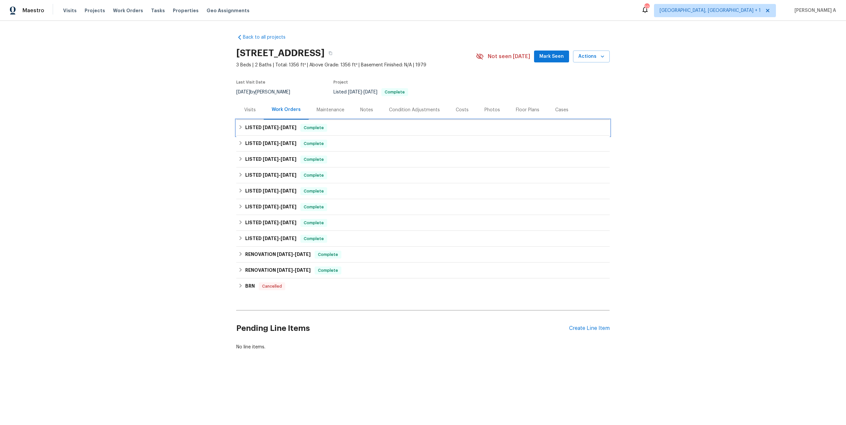
click at [287, 129] on span "8/12/25" at bounding box center [288, 127] width 16 height 5
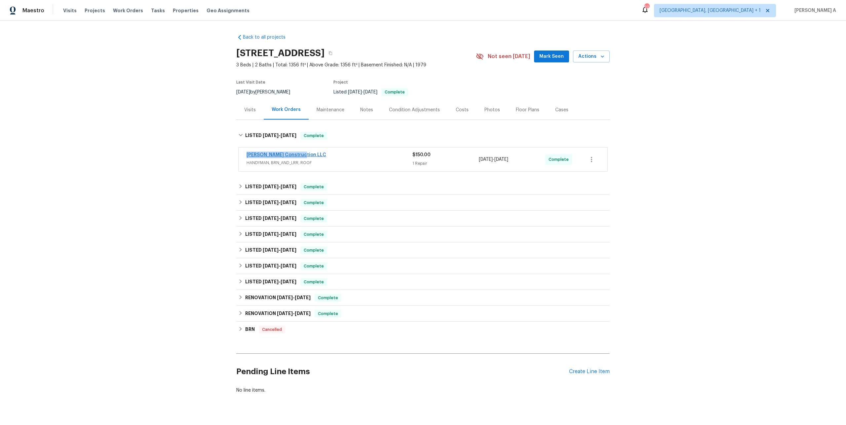
drag, startPoint x: 312, startPoint y: 157, endPoint x: 246, endPoint y: 156, distance: 66.4
click at [246, 156] on div "Bowen Construction LLC" at bounding box center [329, 156] width 166 height 8
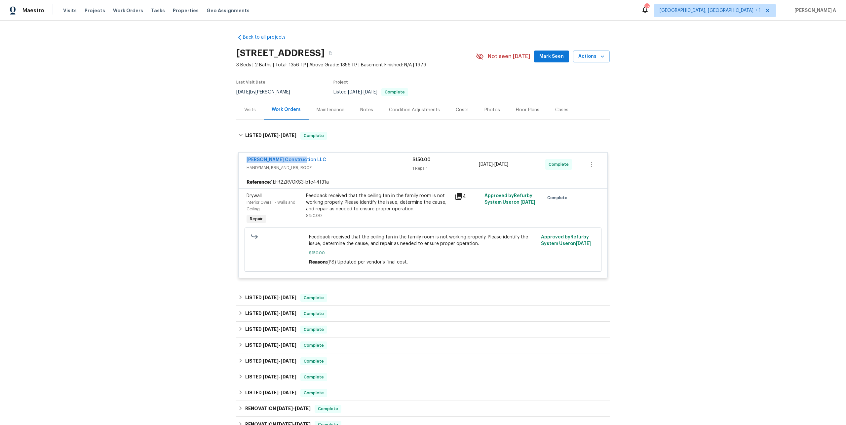
copy link "Bowen Construction LLC"
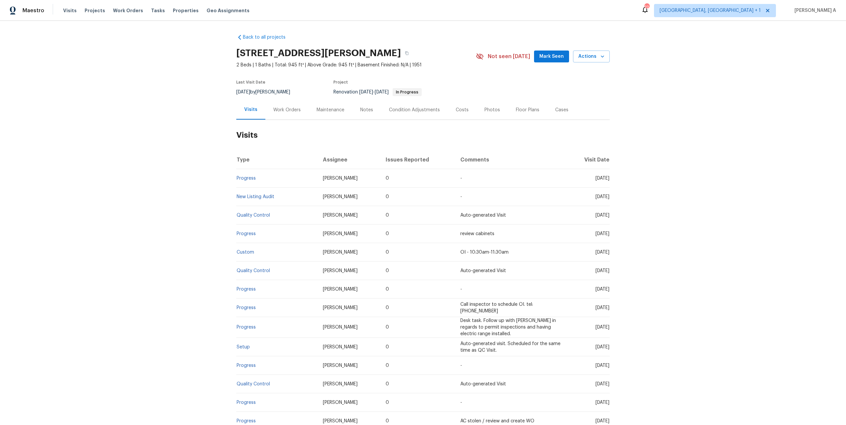
click at [285, 111] on div "Work Orders" at bounding box center [286, 110] width 27 height 7
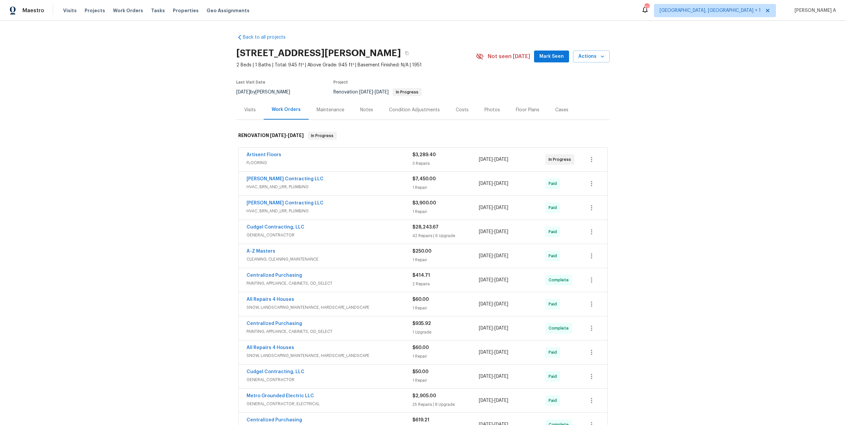
click at [248, 115] on div "Visits" at bounding box center [249, 109] width 27 height 19
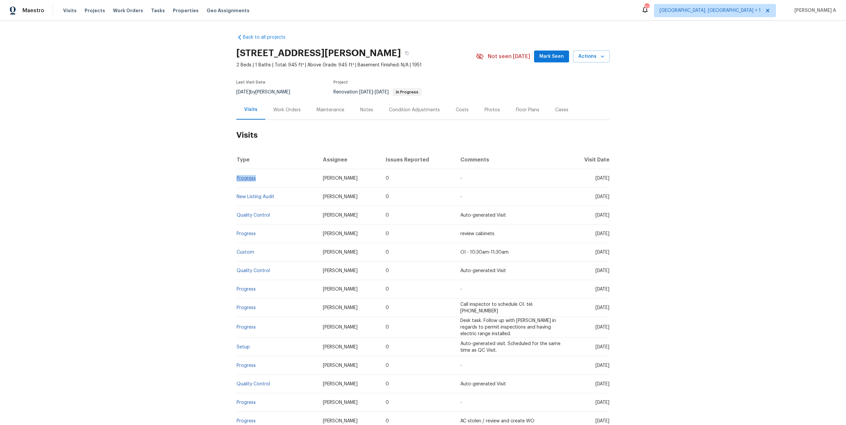
drag, startPoint x: 262, startPoint y: 178, endPoint x: 236, endPoint y: 177, distance: 25.4
click at [236, 177] on td "Progress" at bounding box center [276, 178] width 81 height 18
copy link "Progress"
click at [288, 108] on div "Work Orders" at bounding box center [286, 110] width 27 height 7
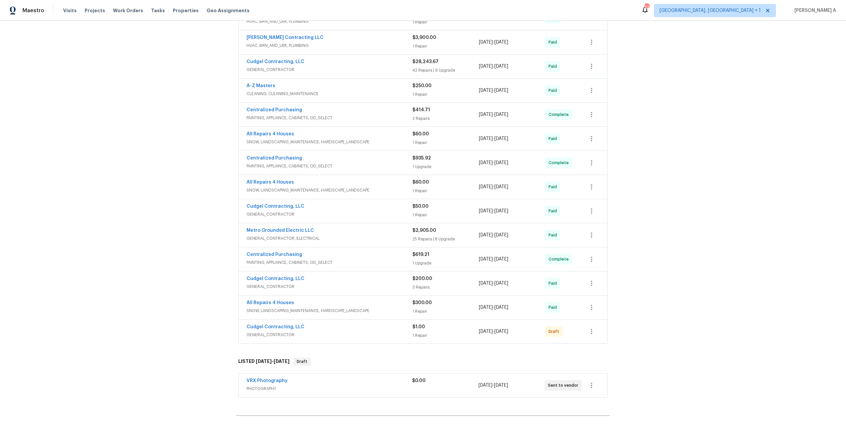
scroll to position [167, 0]
click at [367, 256] on div "Centralized Purchasing" at bounding box center [329, 253] width 166 height 8
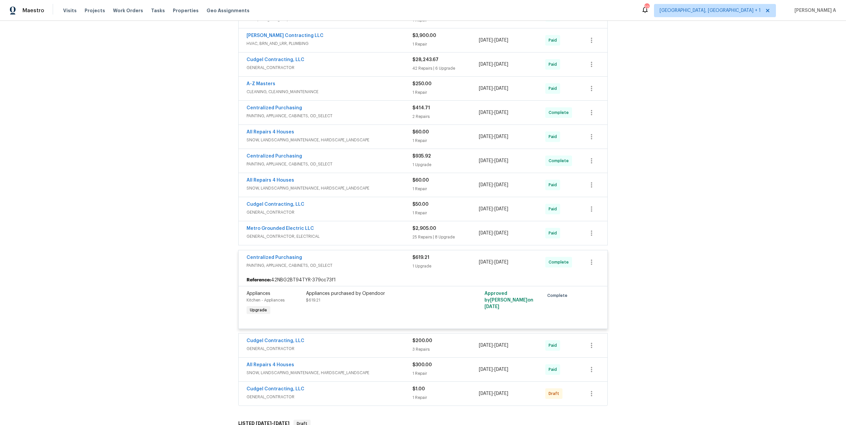
click at [319, 201] on div "Cudgel Contracting, LLC" at bounding box center [329, 205] width 166 height 8
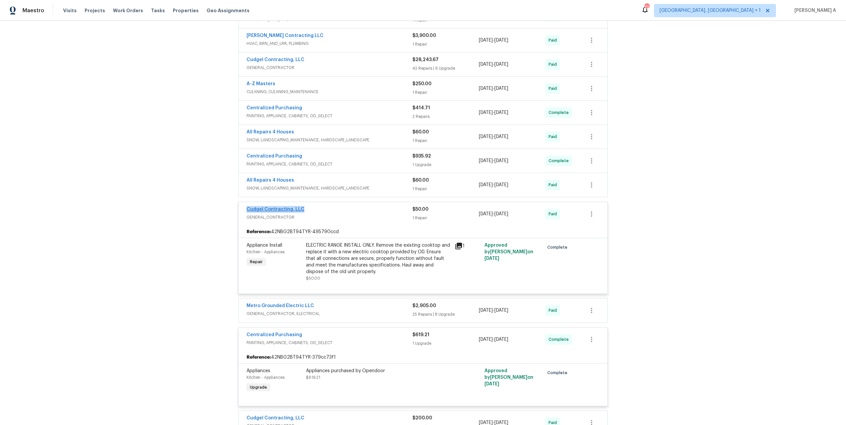
drag, startPoint x: 306, startPoint y: 209, endPoint x: 247, endPoint y: 210, distance: 58.8
click at [247, 210] on div "Cudgel Contracting, LLC" at bounding box center [329, 210] width 166 height 8
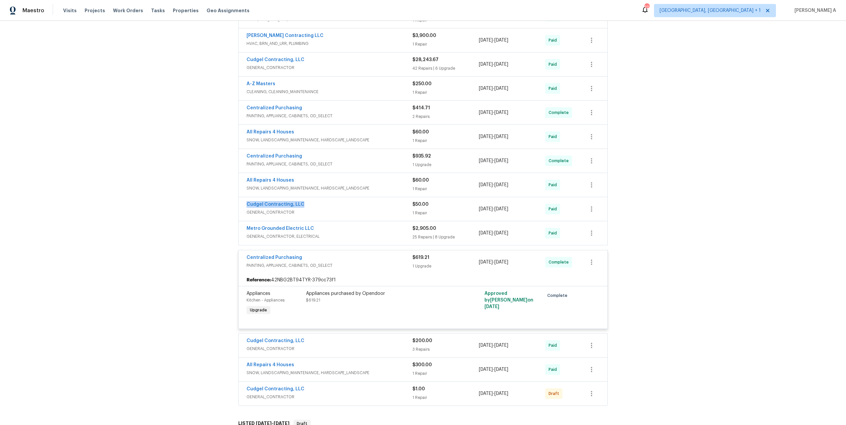
copy link "Cudgel Contracting, LLC"
click at [358, 209] on span "GENERAL_CONTRACTOR" at bounding box center [329, 212] width 166 height 7
